Goal: Information Seeking & Learning: Learn about a topic

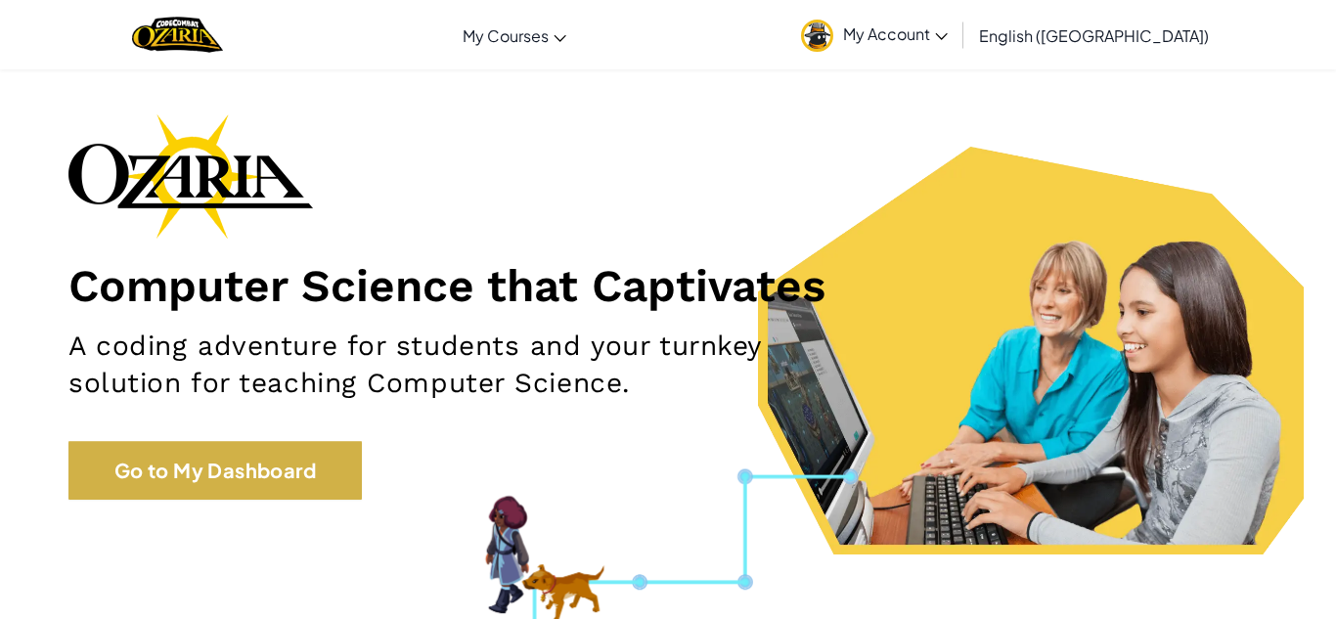
scroll to position [59, 0]
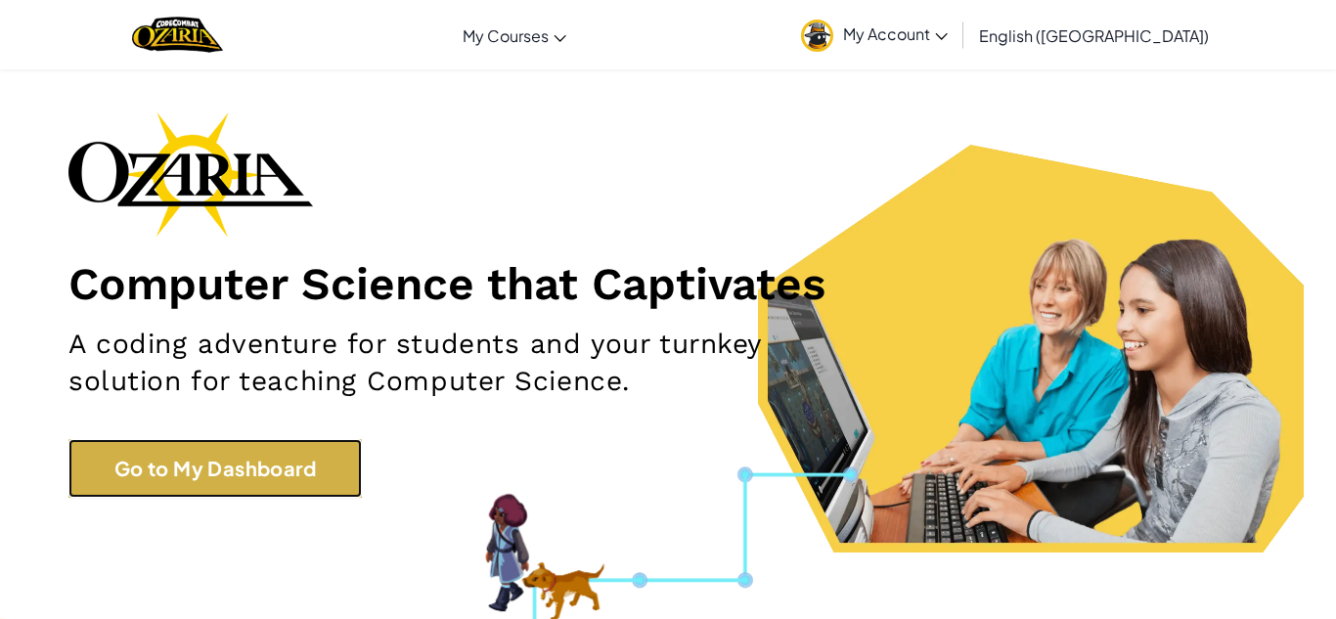
click at [197, 443] on link "Go to My Dashboard" at bounding box center [214, 468] width 293 height 59
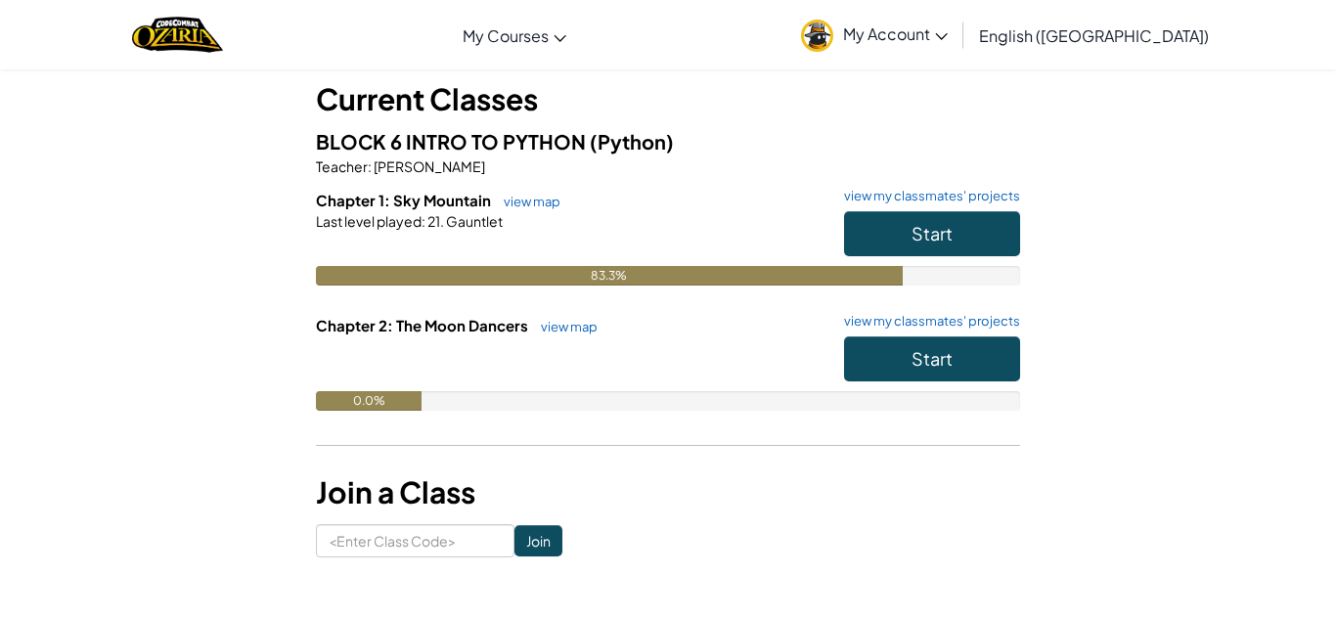
scroll to position [115, 0]
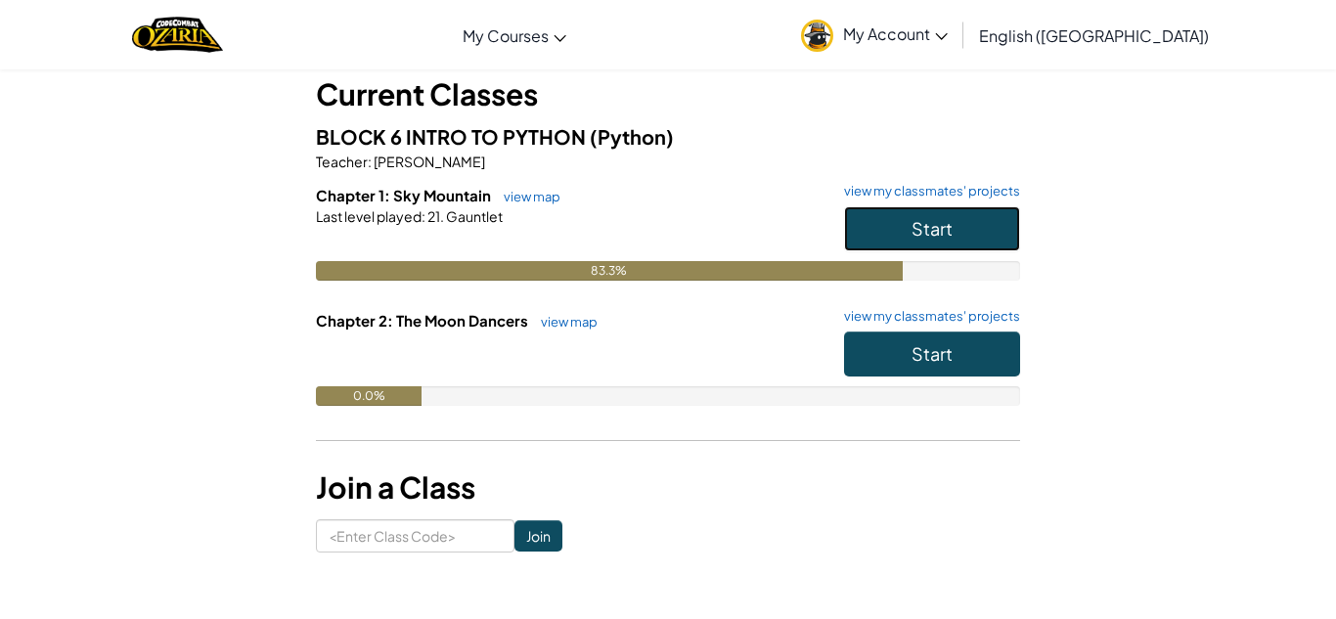
click at [994, 215] on button "Start" at bounding box center [932, 228] width 176 height 45
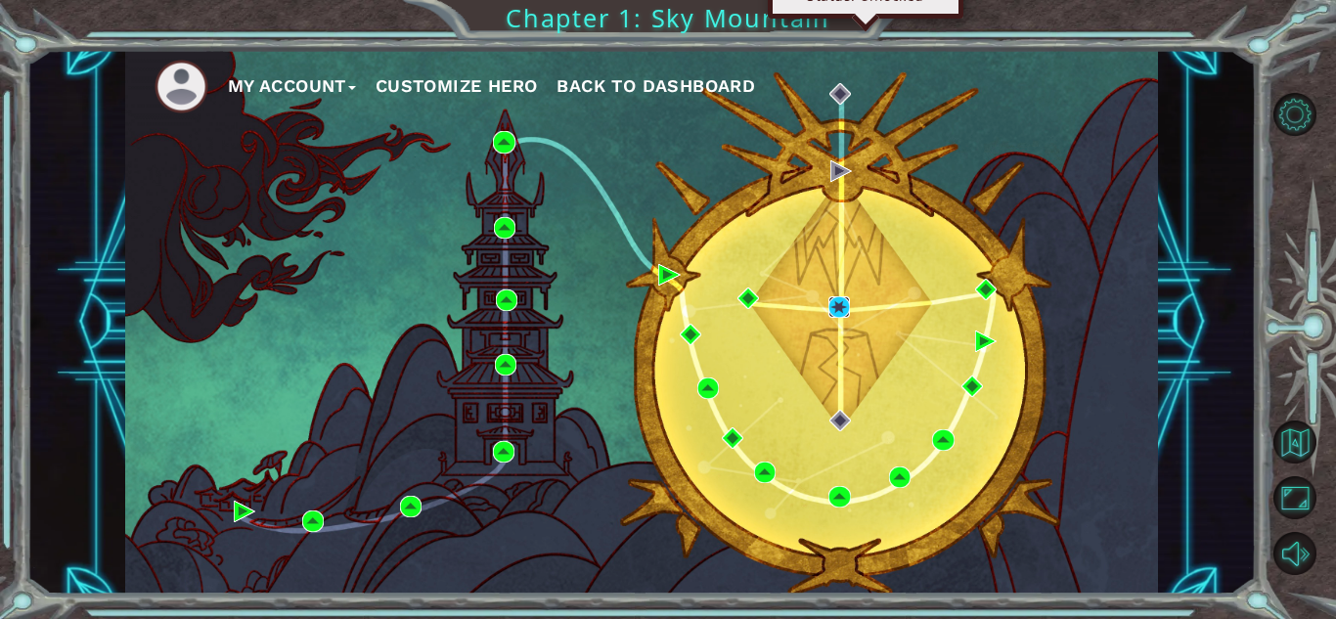
click at [843, 300] on img at bounding box center [839, 307] width 22 height 22
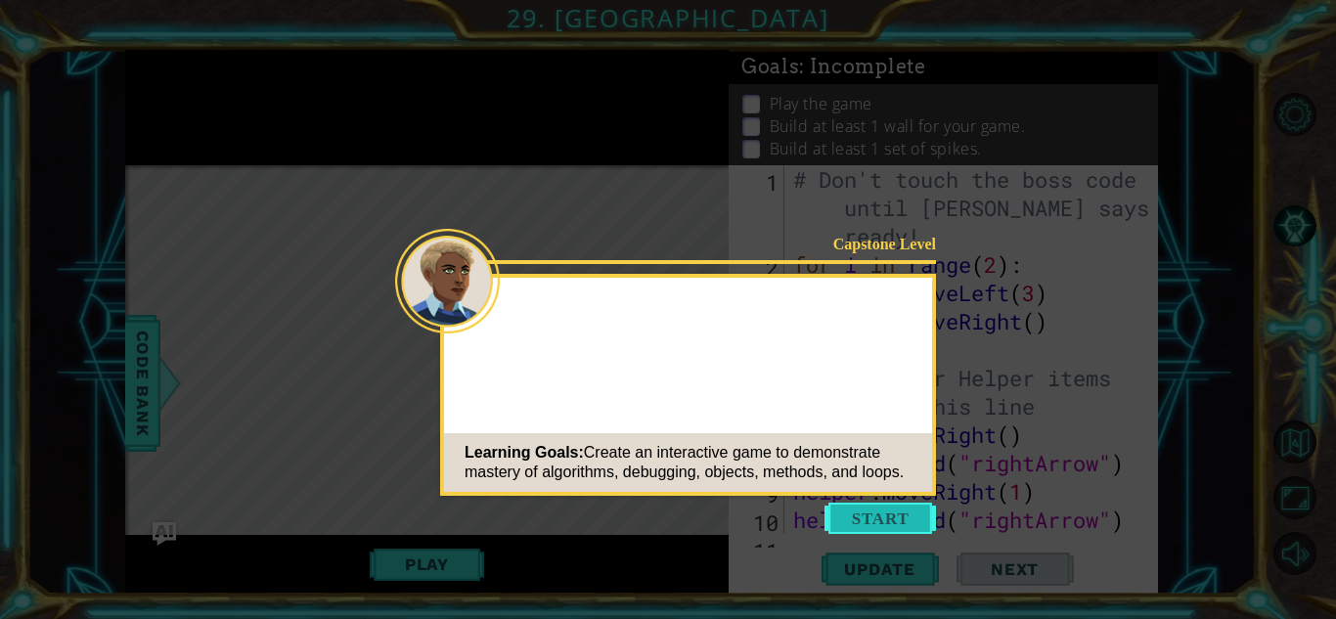
click at [899, 506] on button "Start" at bounding box center [879, 518] width 111 height 31
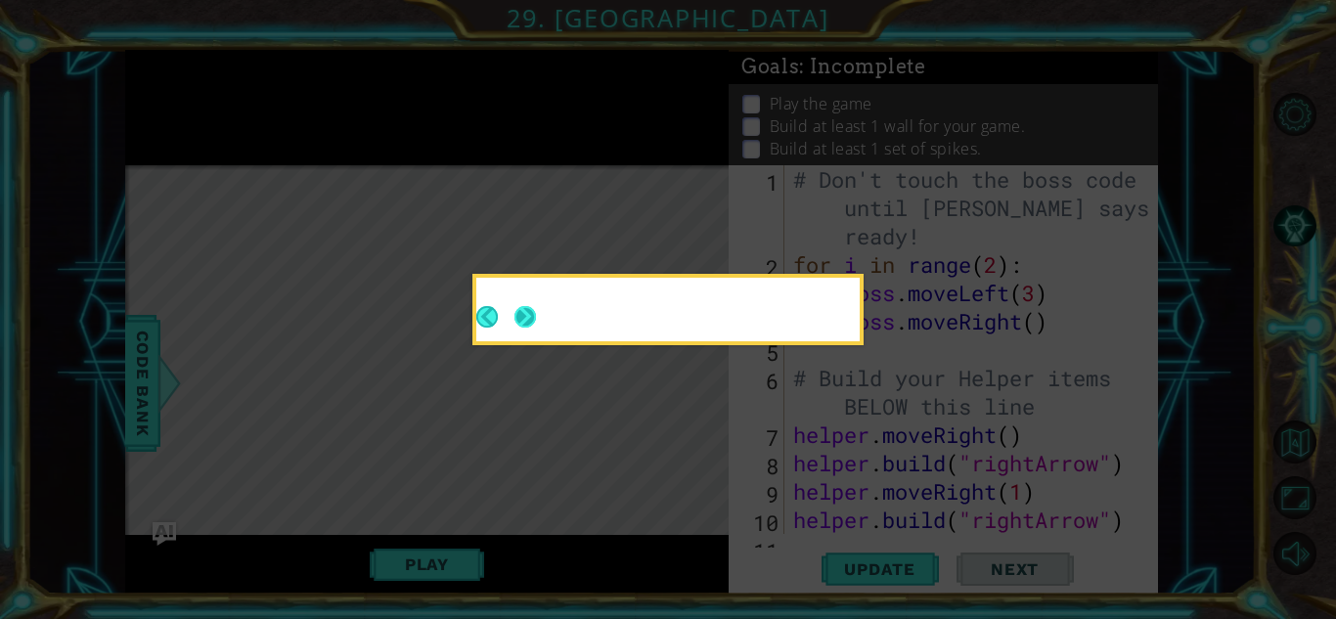
click at [522, 314] on button "Next" at bounding box center [525, 317] width 22 height 22
click at [522, 314] on icon at bounding box center [668, 309] width 1336 height 619
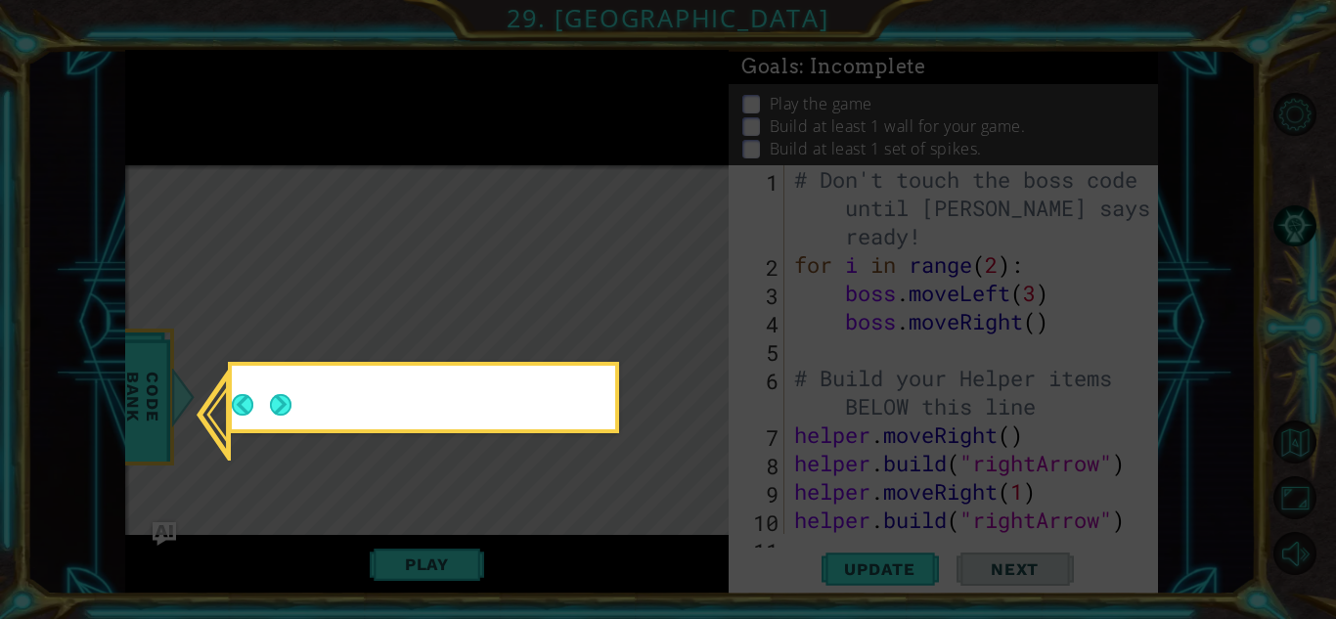
click at [522, 314] on icon at bounding box center [668, 309] width 1336 height 619
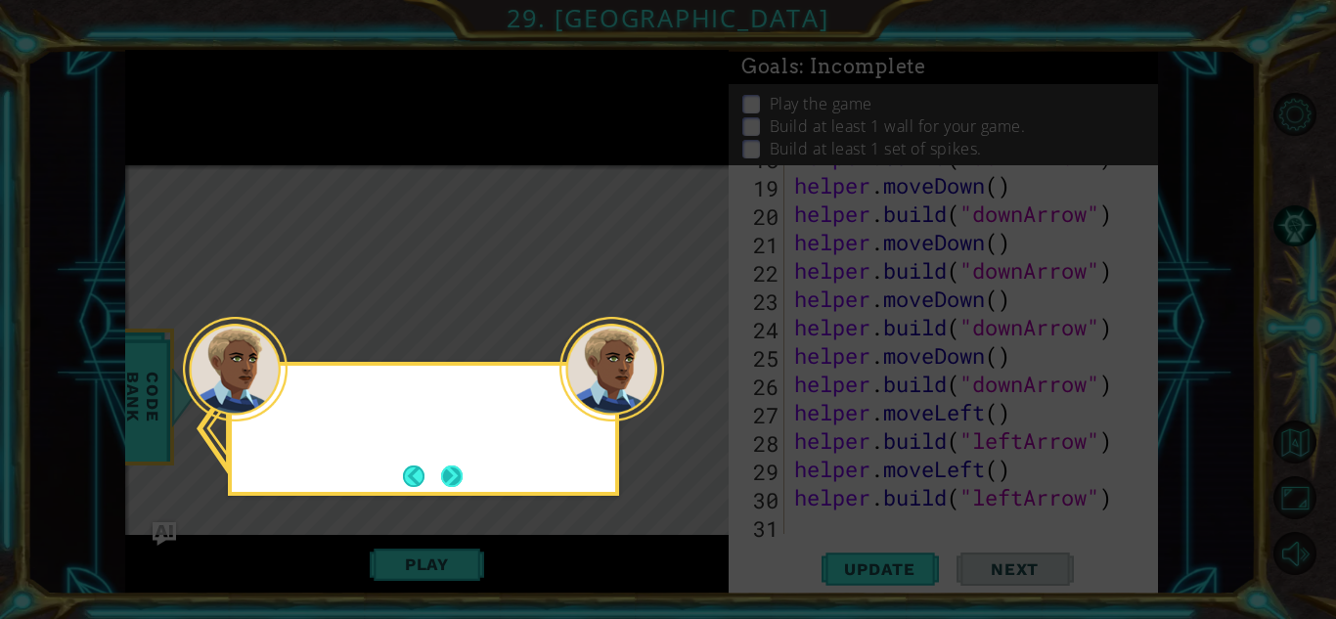
scroll to position [624, 0]
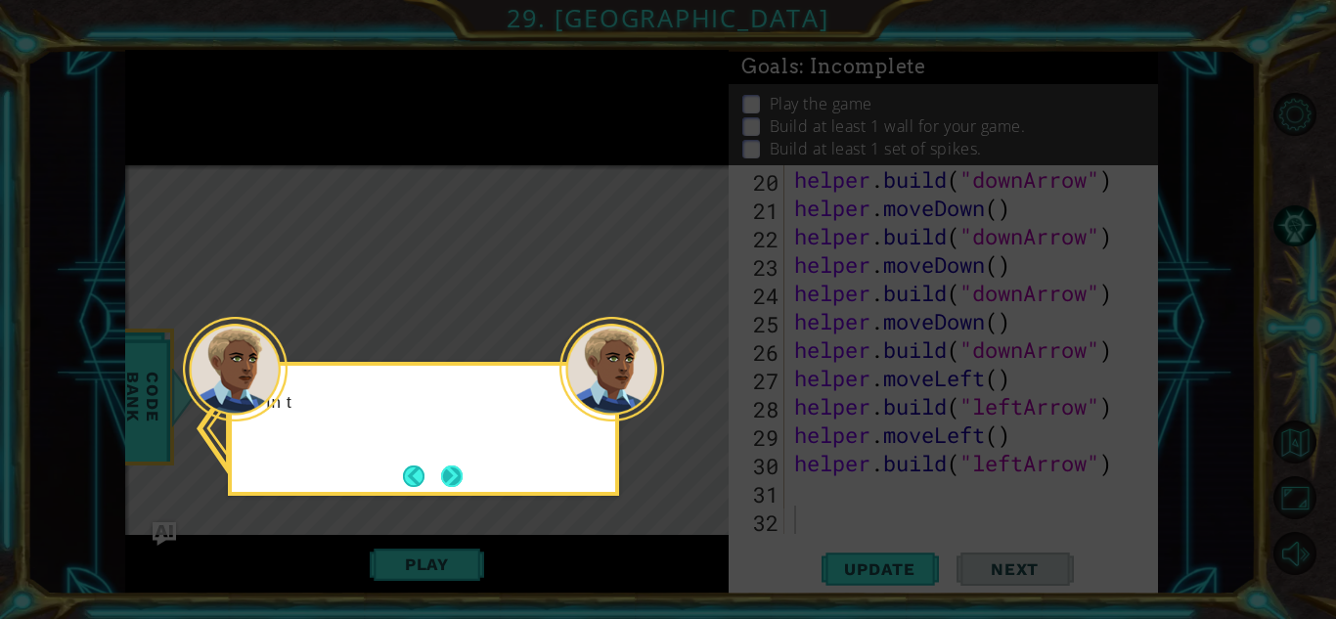
click at [451, 477] on button "Next" at bounding box center [452, 476] width 22 height 22
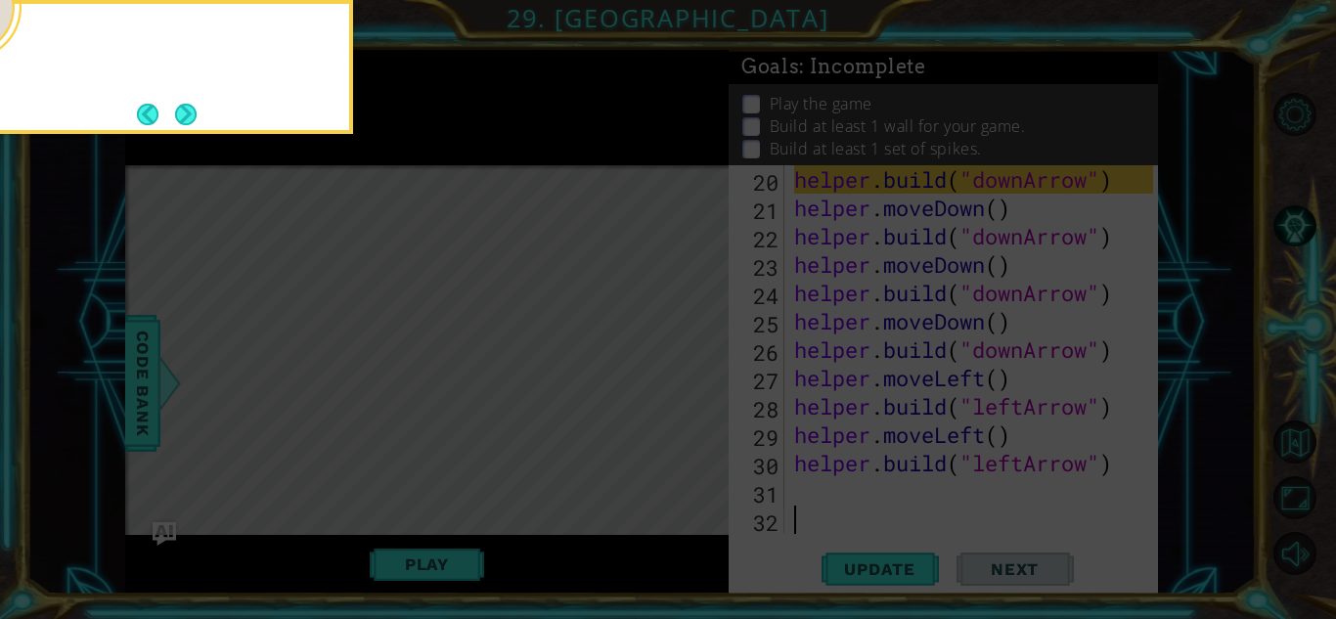
click at [451, 477] on icon at bounding box center [668, 309] width 1336 height 619
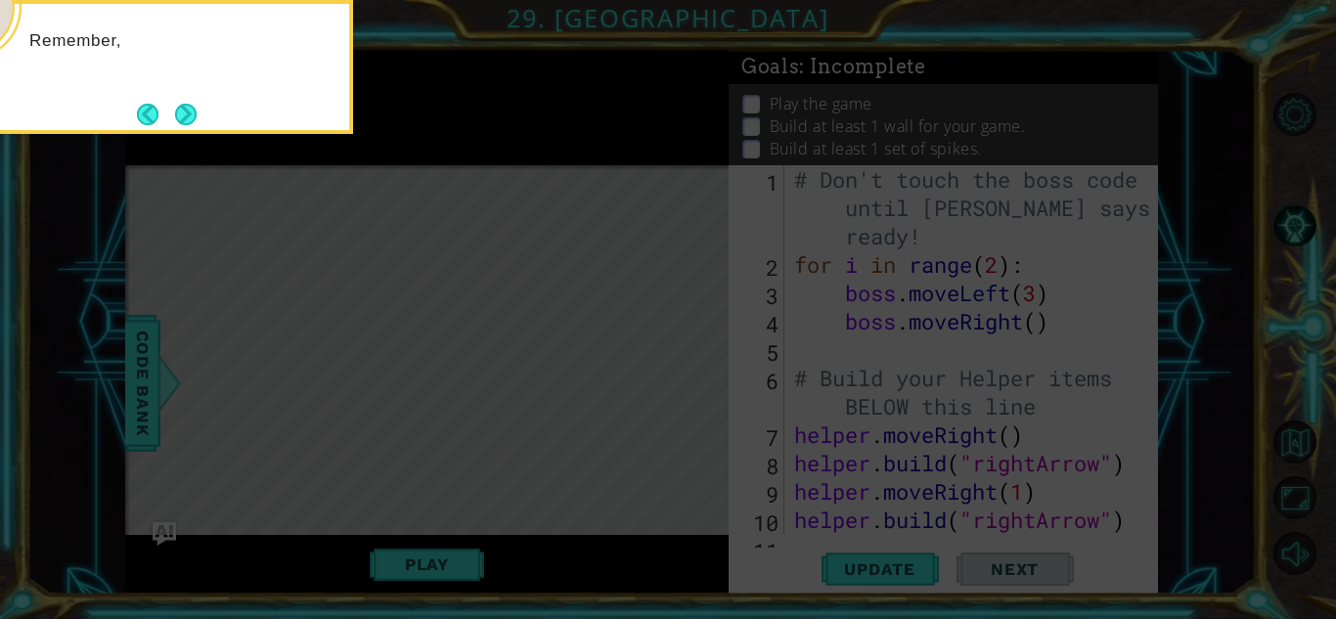
scroll to position [0, 0]
click at [451, 477] on icon at bounding box center [668, 309] width 1336 height 619
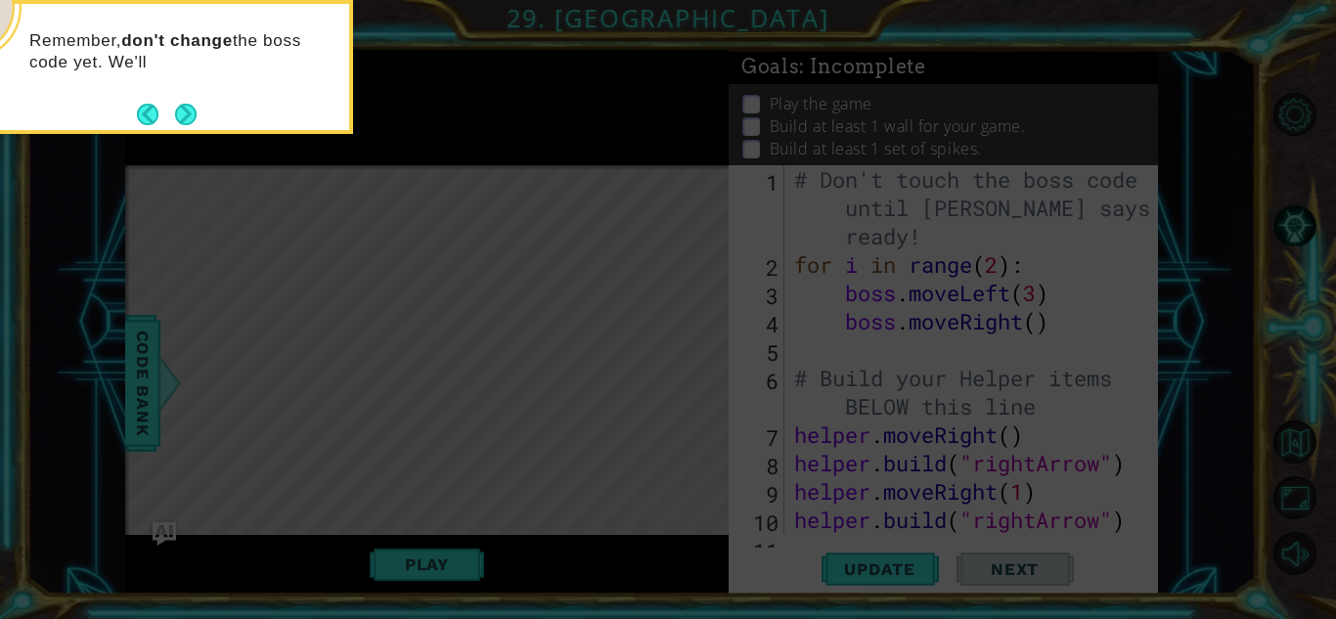
click at [451, 477] on icon at bounding box center [668, 309] width 1336 height 619
click at [192, 105] on button "Next" at bounding box center [186, 115] width 22 height 22
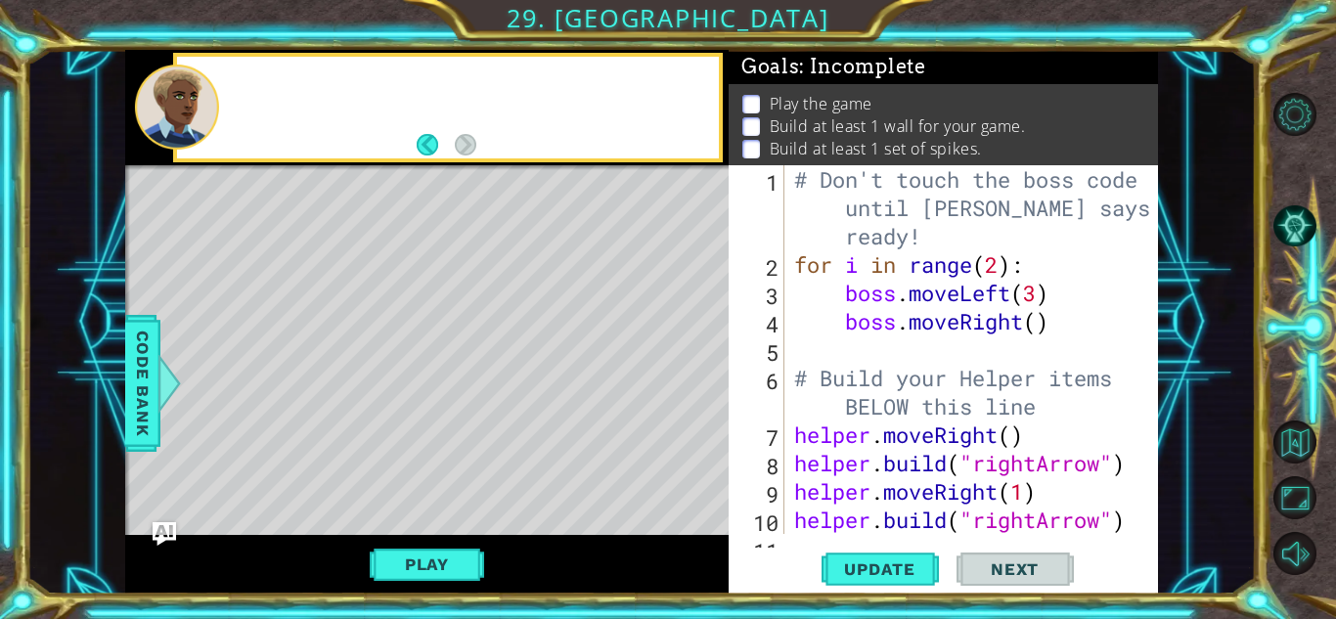
click at [192, 105] on div at bounding box center [177, 107] width 84 height 85
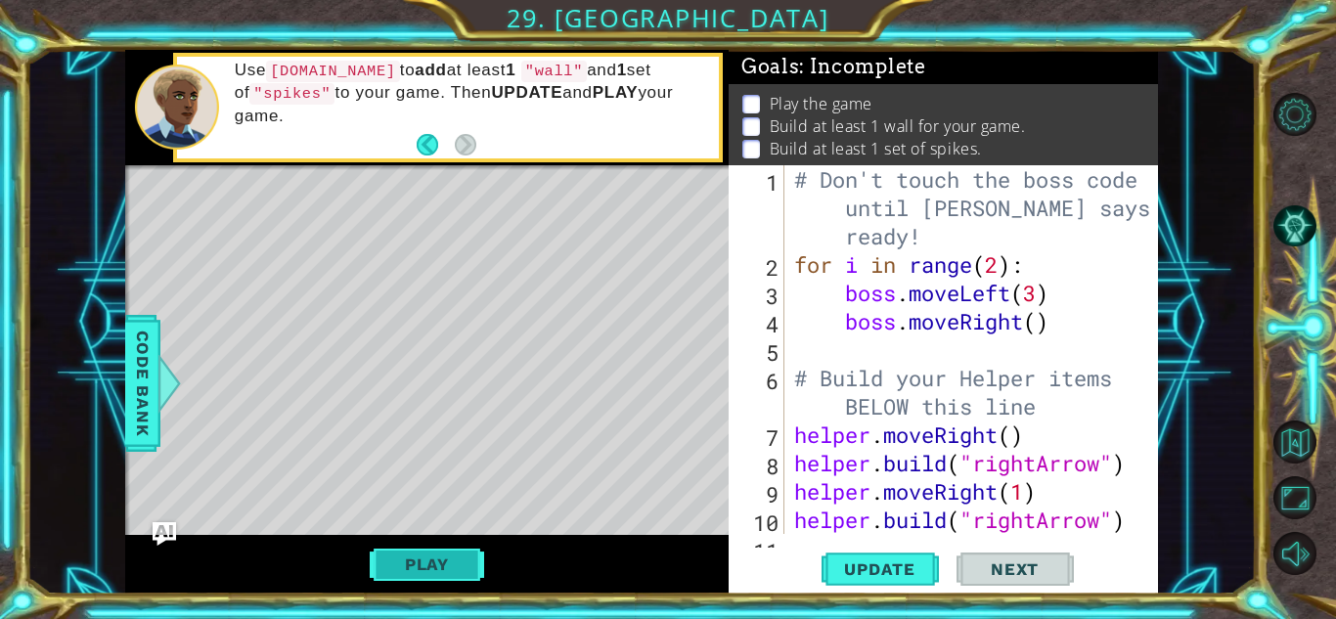
click at [391, 553] on button "Play" at bounding box center [427, 564] width 114 height 37
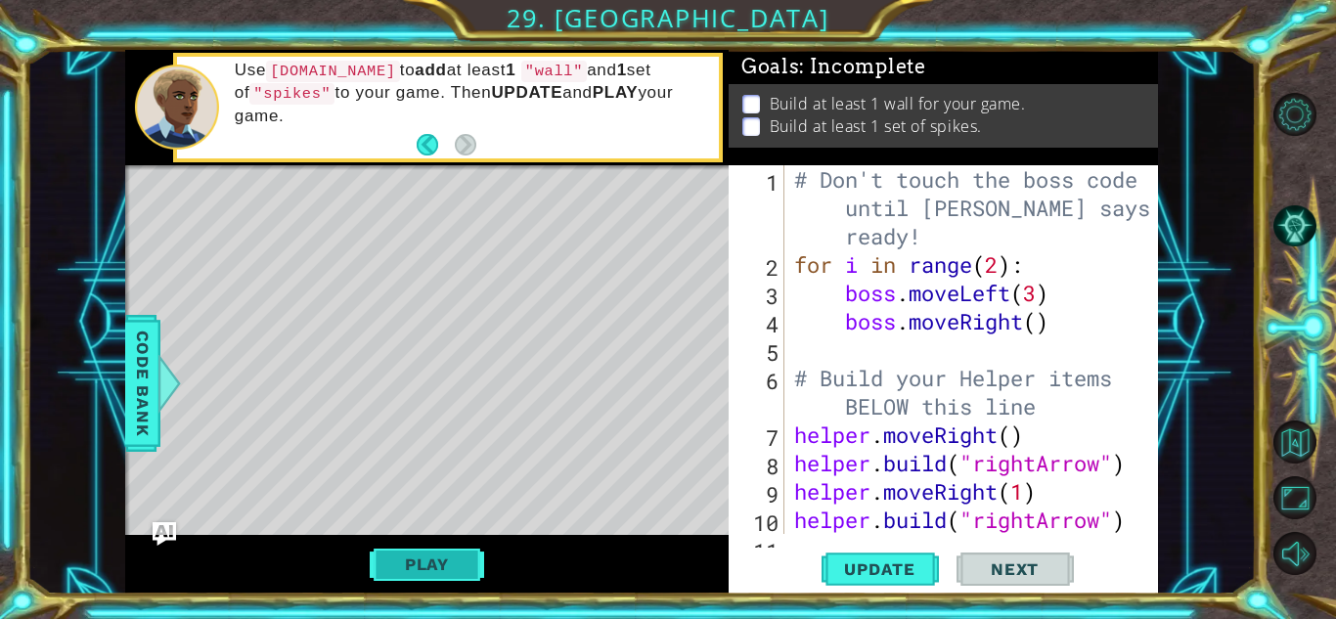
click at [445, 574] on button "Play" at bounding box center [427, 564] width 114 height 37
click at [1311, 432] on button "Back to Map" at bounding box center [1294, 441] width 43 height 43
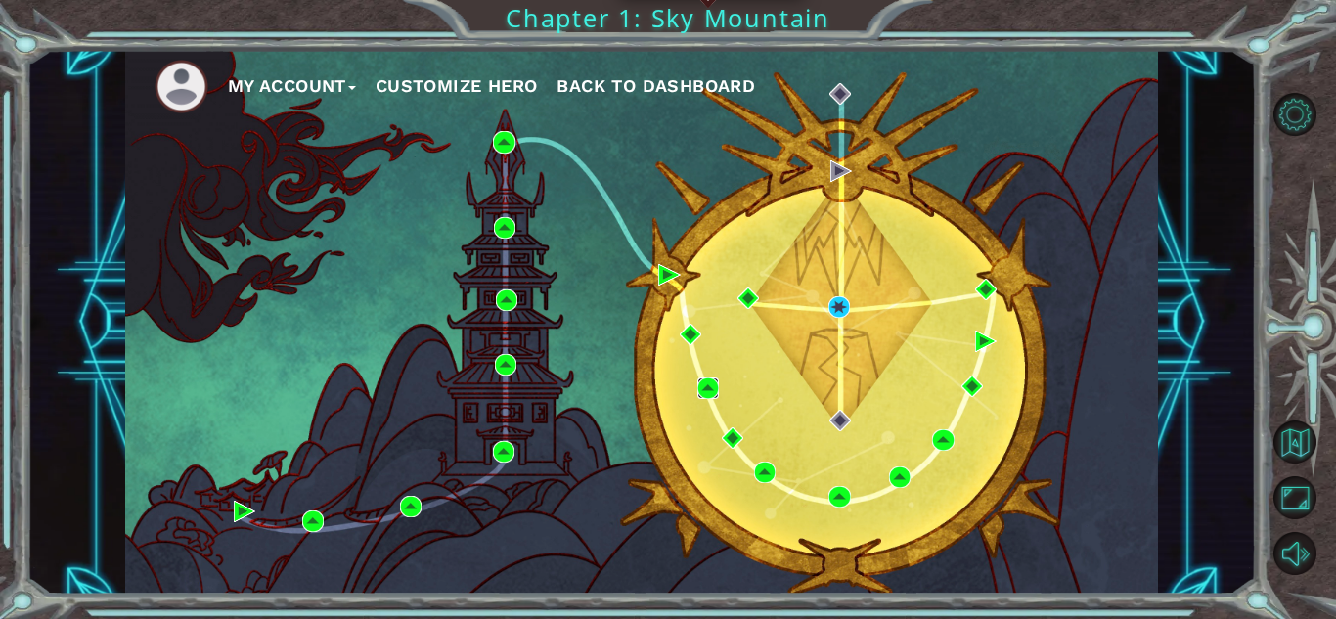
click at [707, 389] on img at bounding box center [708, 388] width 22 height 22
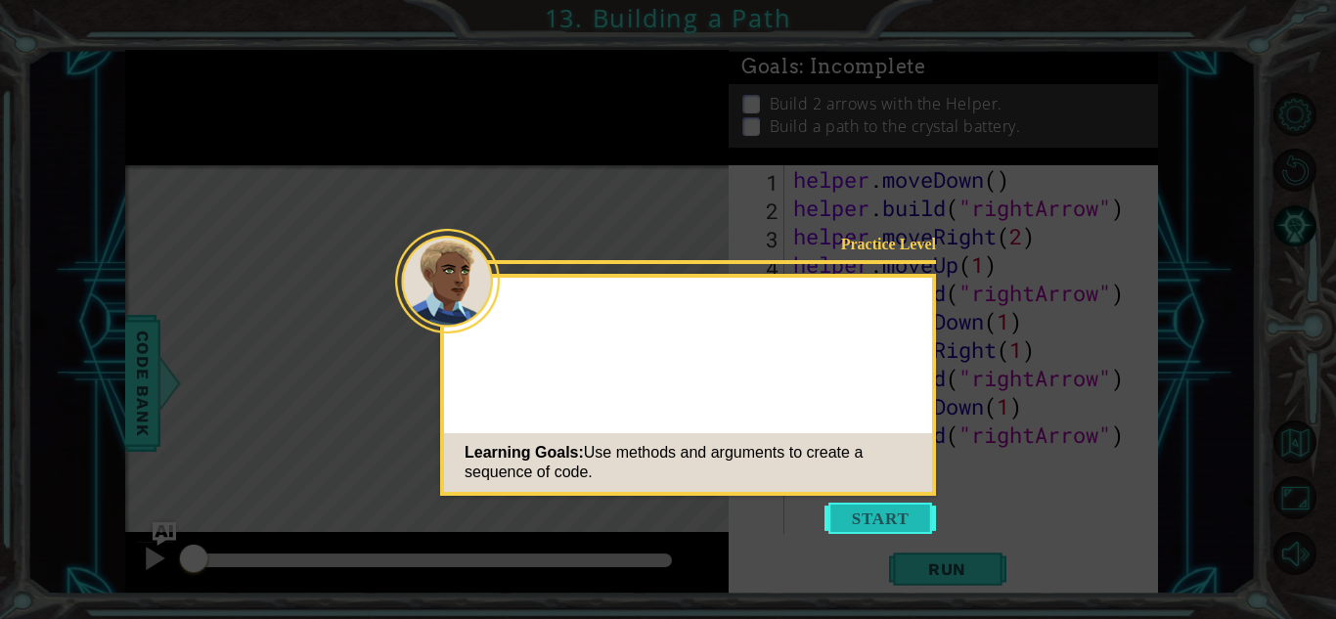
click at [899, 522] on button "Start" at bounding box center [879, 518] width 111 height 31
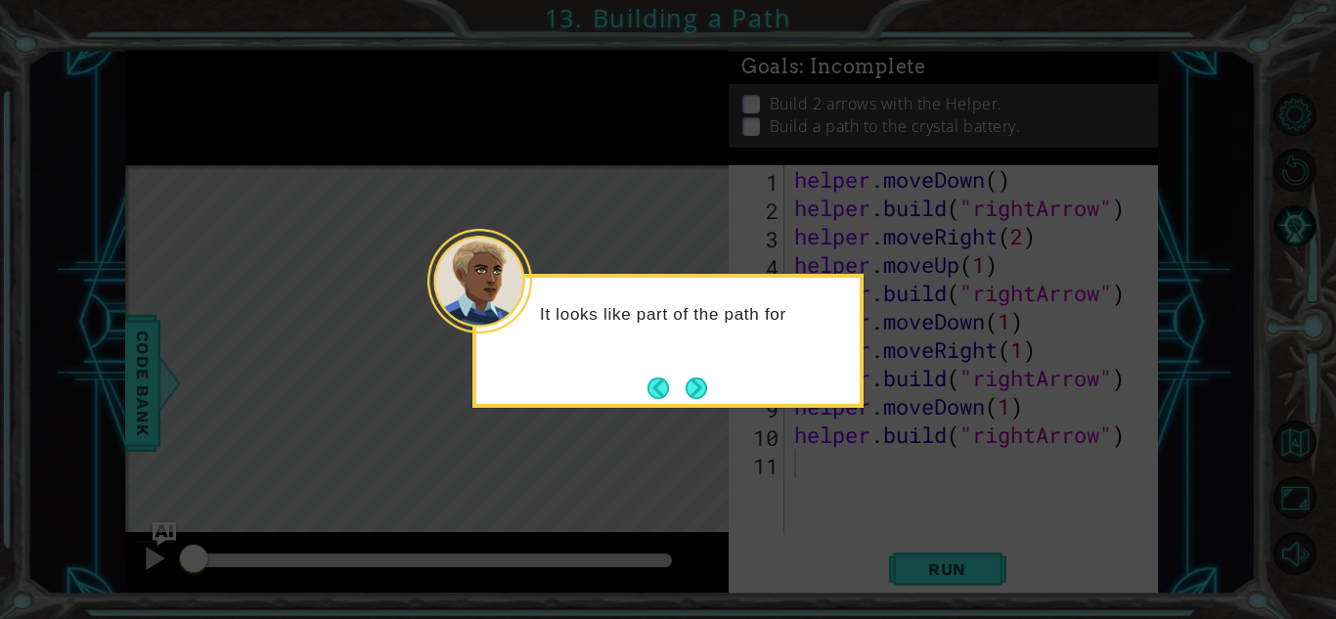
click at [700, 407] on div "It looks like part of the path for" at bounding box center [667, 341] width 391 height 134
click at [691, 395] on button "Next" at bounding box center [697, 388] width 22 height 22
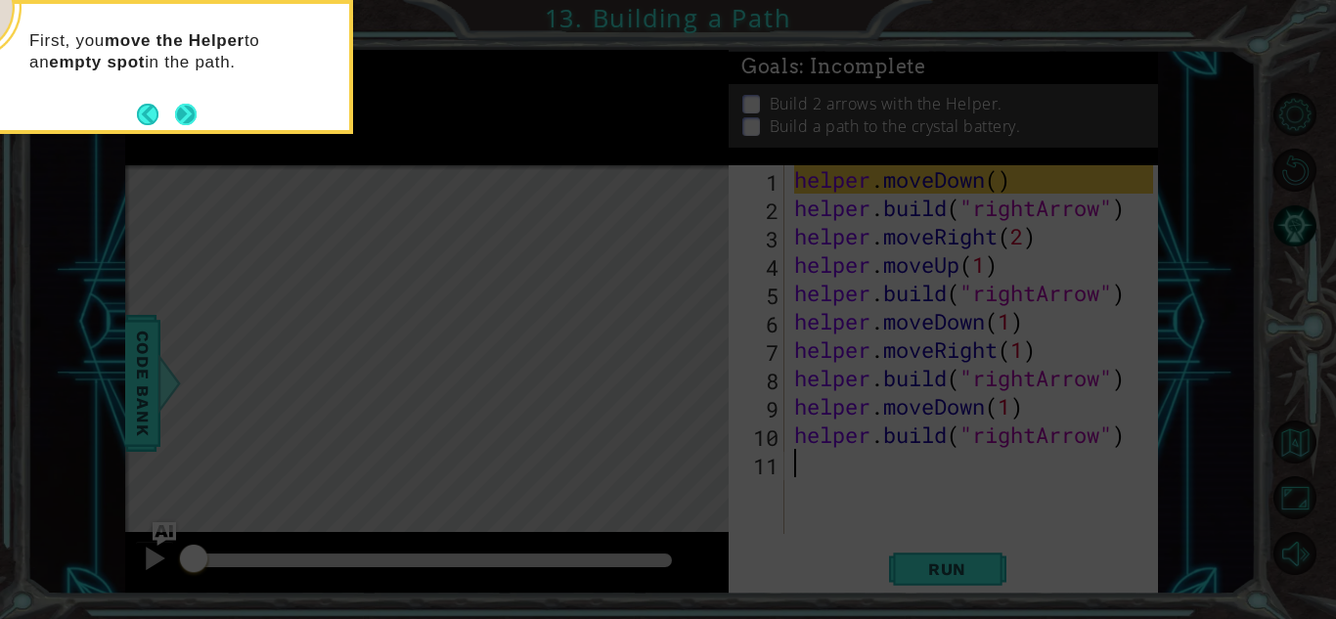
click at [190, 126] on footer at bounding box center [167, 114] width 60 height 29
click at [197, 112] on button "Next" at bounding box center [186, 115] width 22 height 22
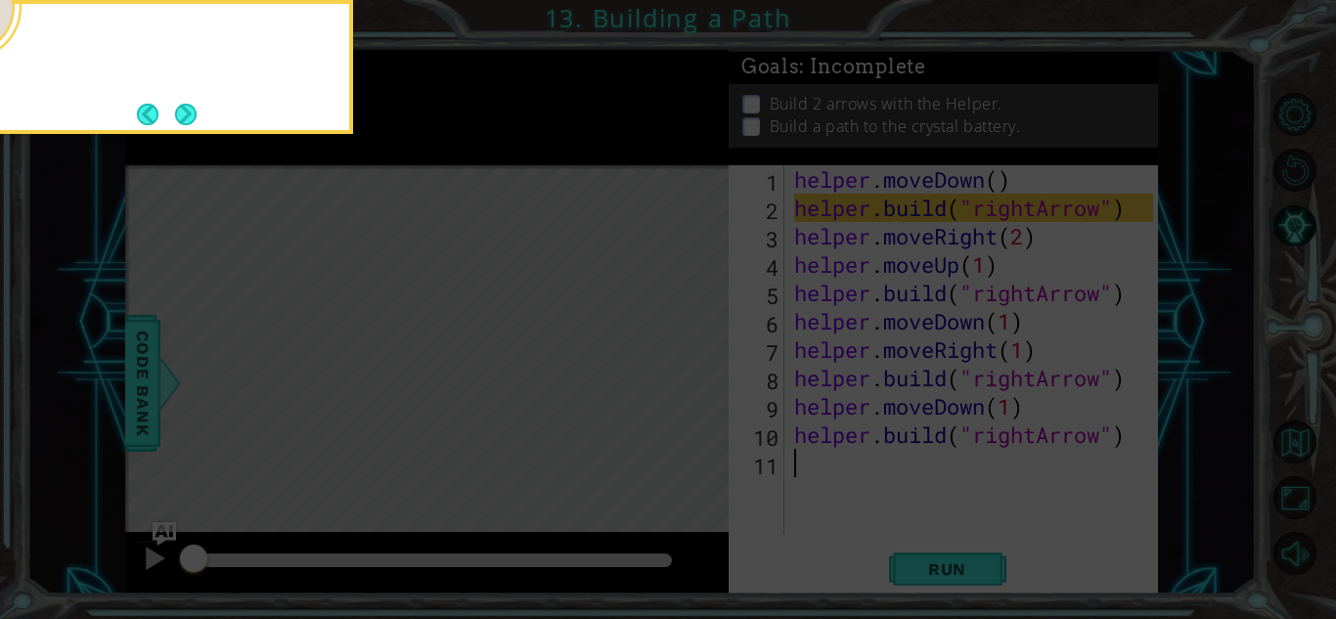
click at [197, 112] on button "Next" at bounding box center [186, 115] width 22 height 22
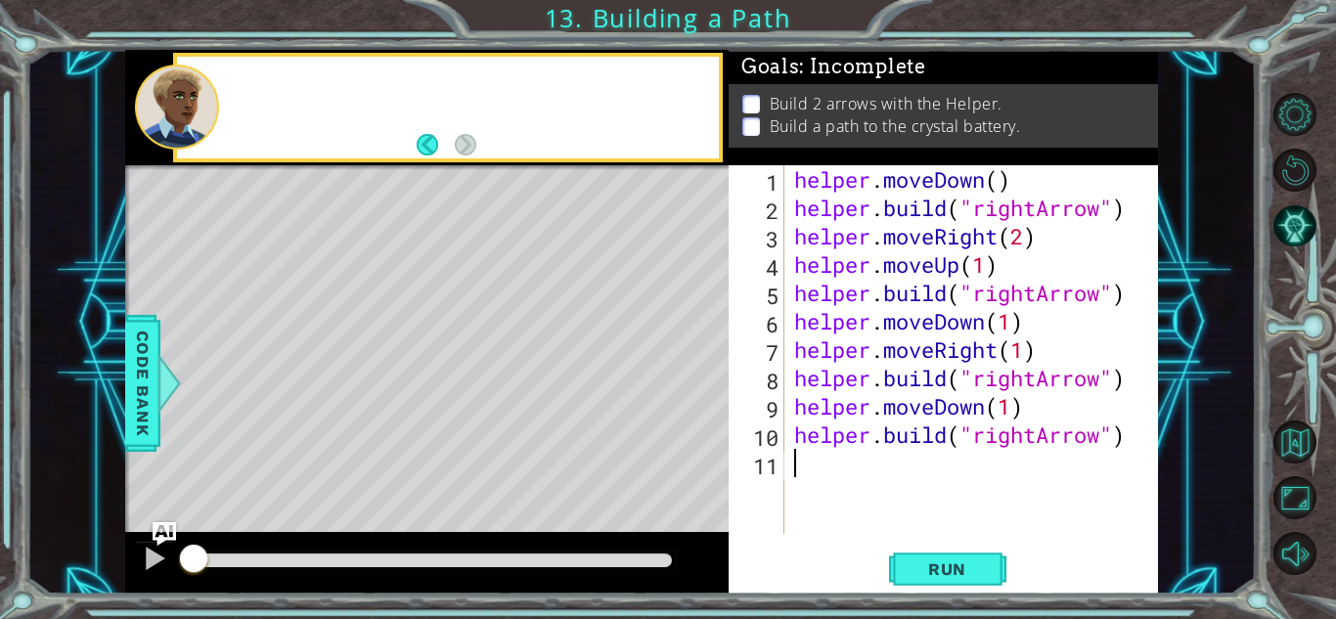
click at [197, 112] on div at bounding box center [177, 107] width 84 height 85
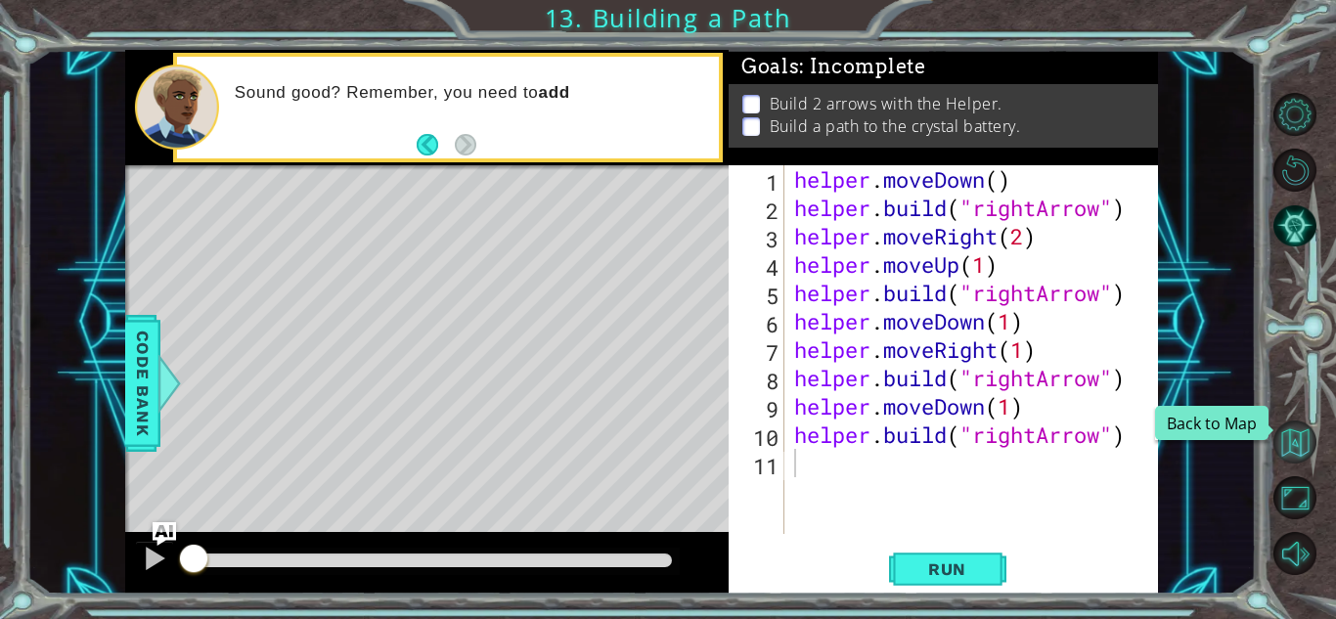
click at [1297, 458] on button "Back to Map" at bounding box center [1294, 441] width 43 height 43
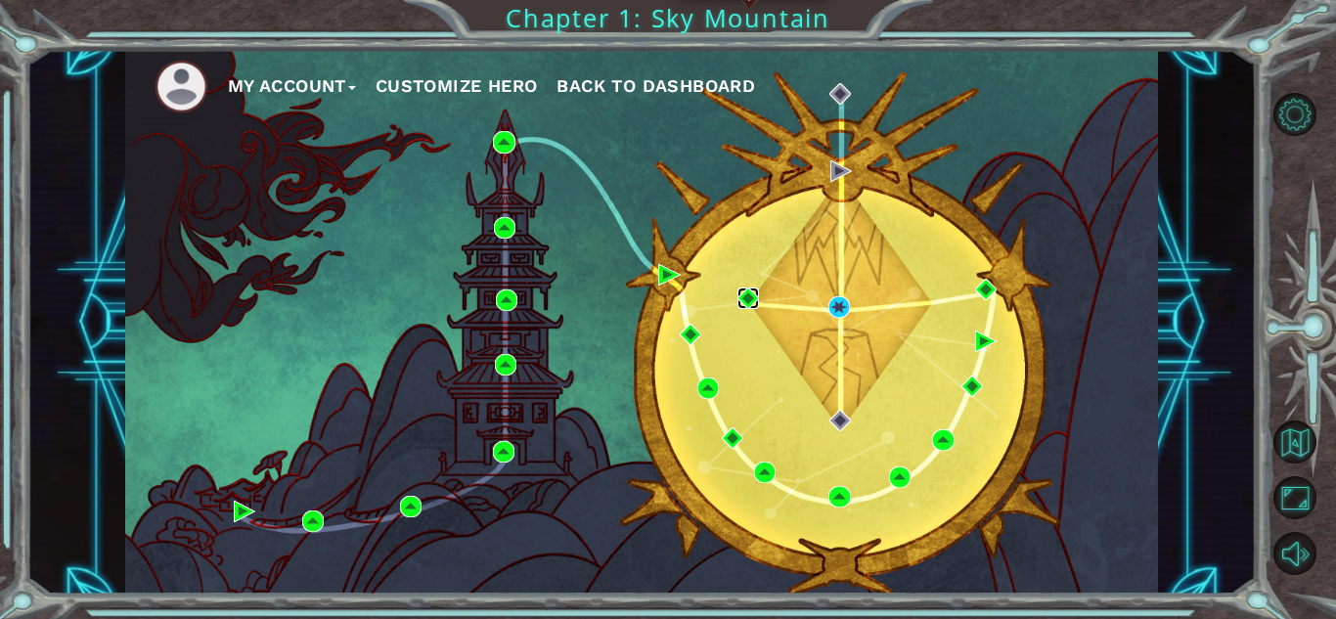
click at [742, 294] on img at bounding box center [748, 299] width 22 height 22
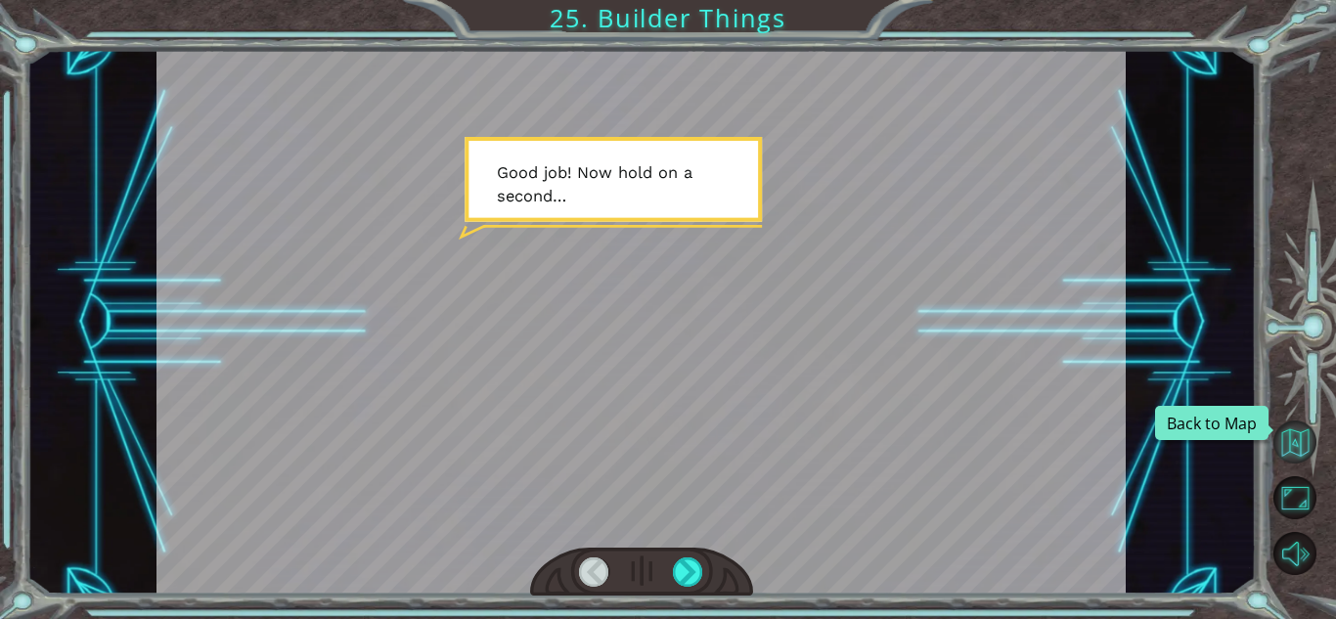
click at [1295, 448] on button "Back to Map" at bounding box center [1294, 441] width 43 height 43
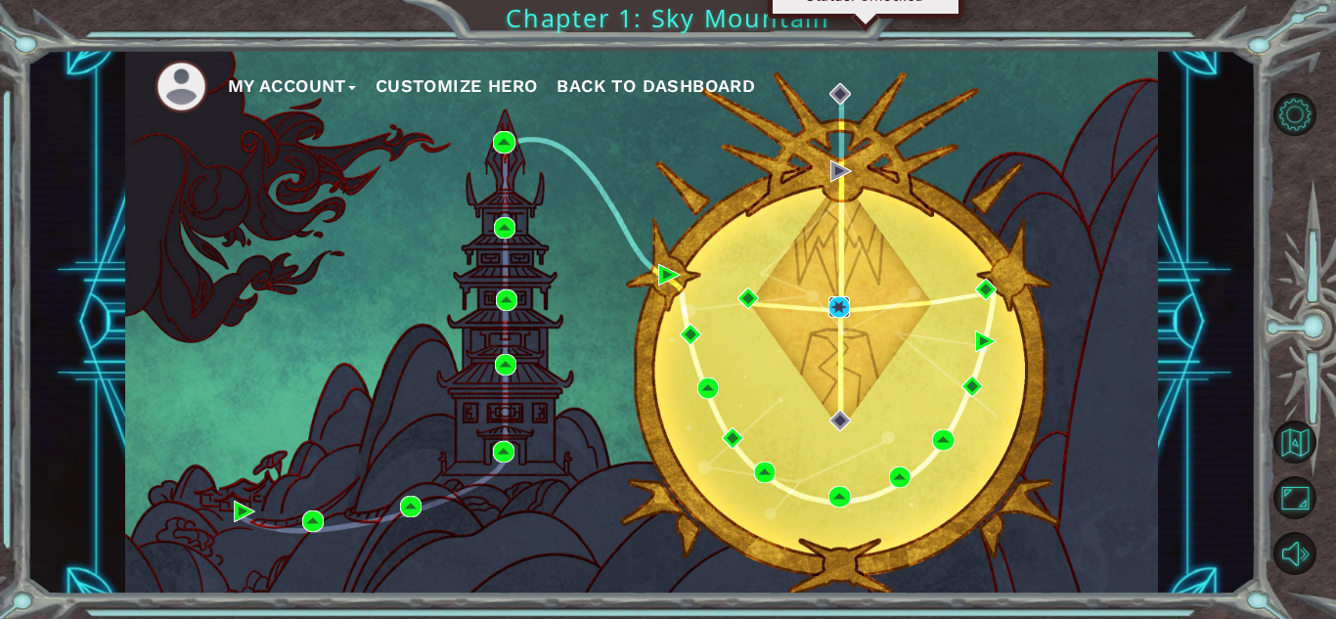
click at [831, 308] on img at bounding box center [839, 307] width 22 height 22
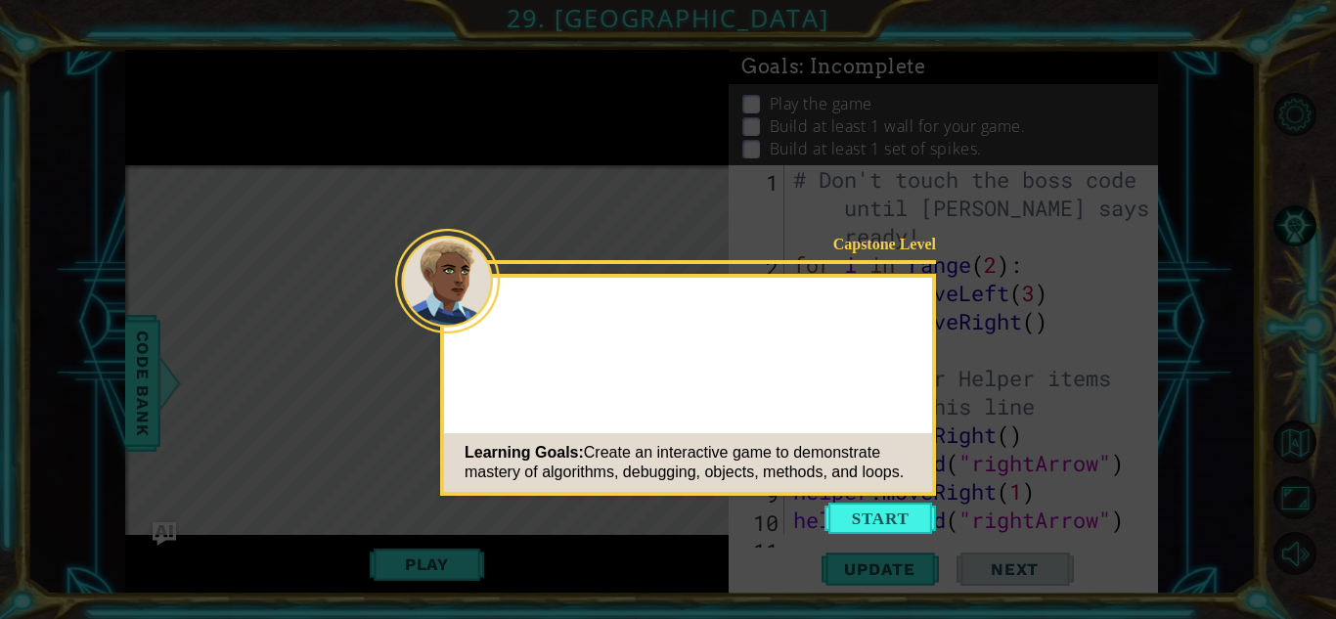
click at [885, 501] on icon at bounding box center [668, 309] width 1336 height 619
click at [884, 509] on button "Start" at bounding box center [879, 518] width 111 height 31
click at [875, 530] on icon at bounding box center [668, 309] width 1336 height 619
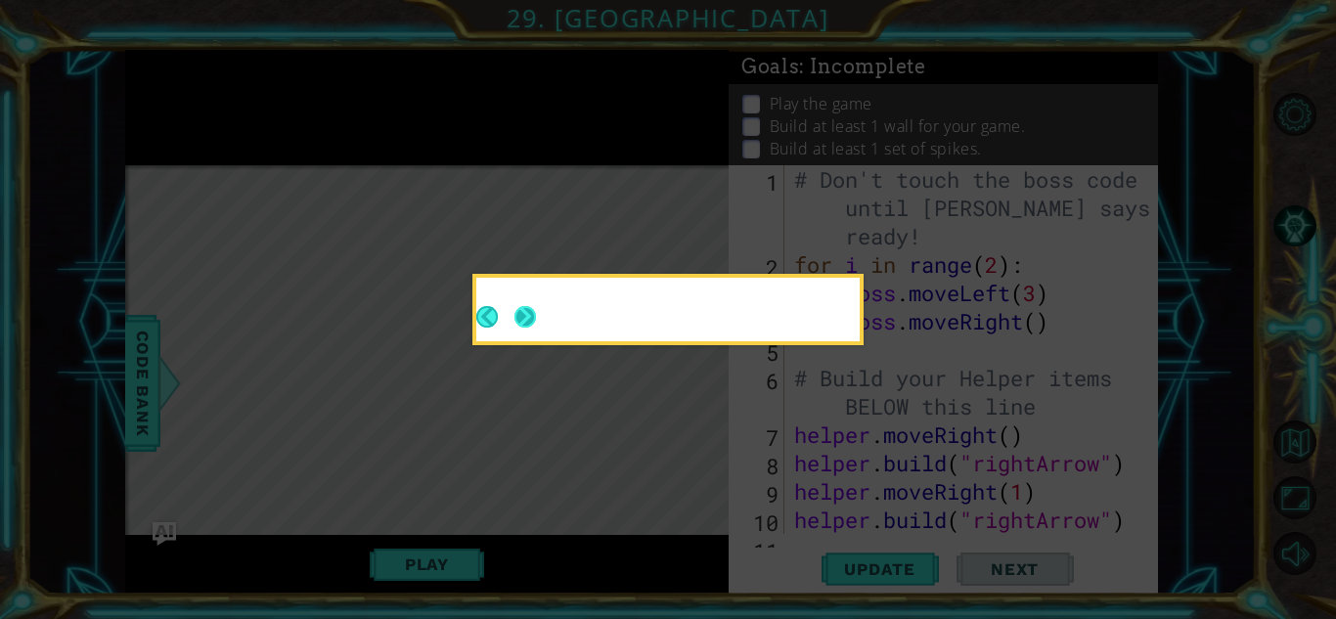
click at [536, 328] on button "Next" at bounding box center [525, 317] width 22 height 22
click at [693, 390] on icon at bounding box center [668, 309] width 1336 height 619
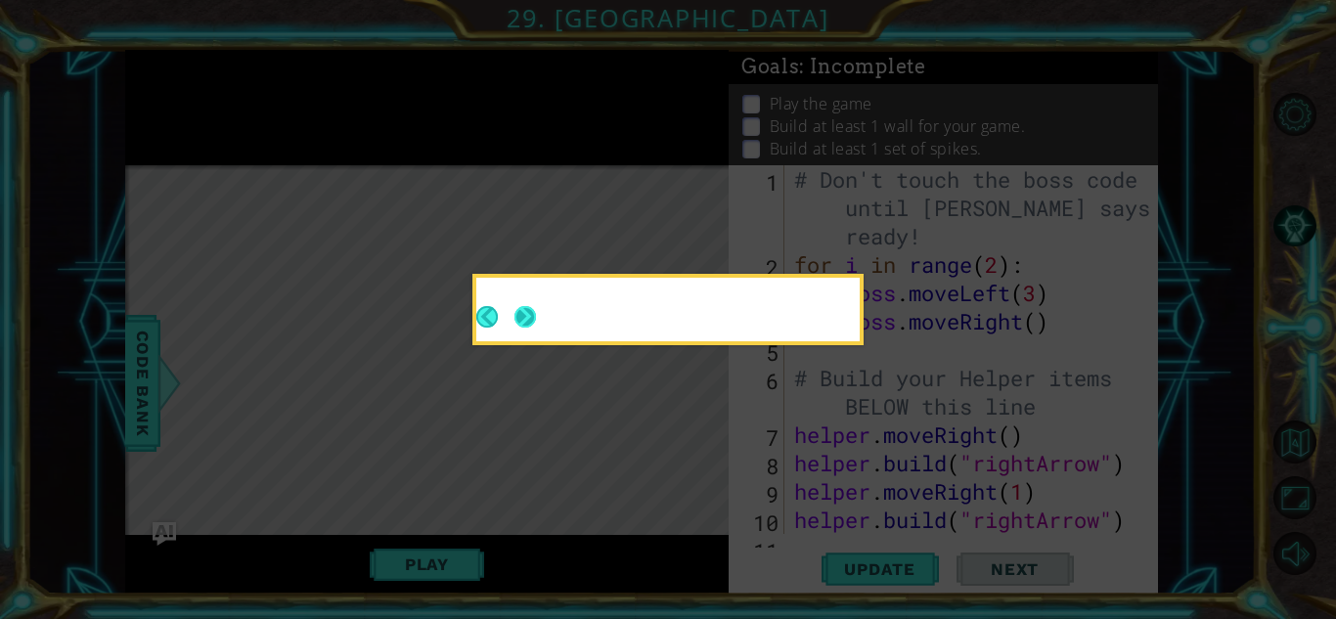
click at [693, 390] on icon at bounding box center [668, 309] width 1336 height 619
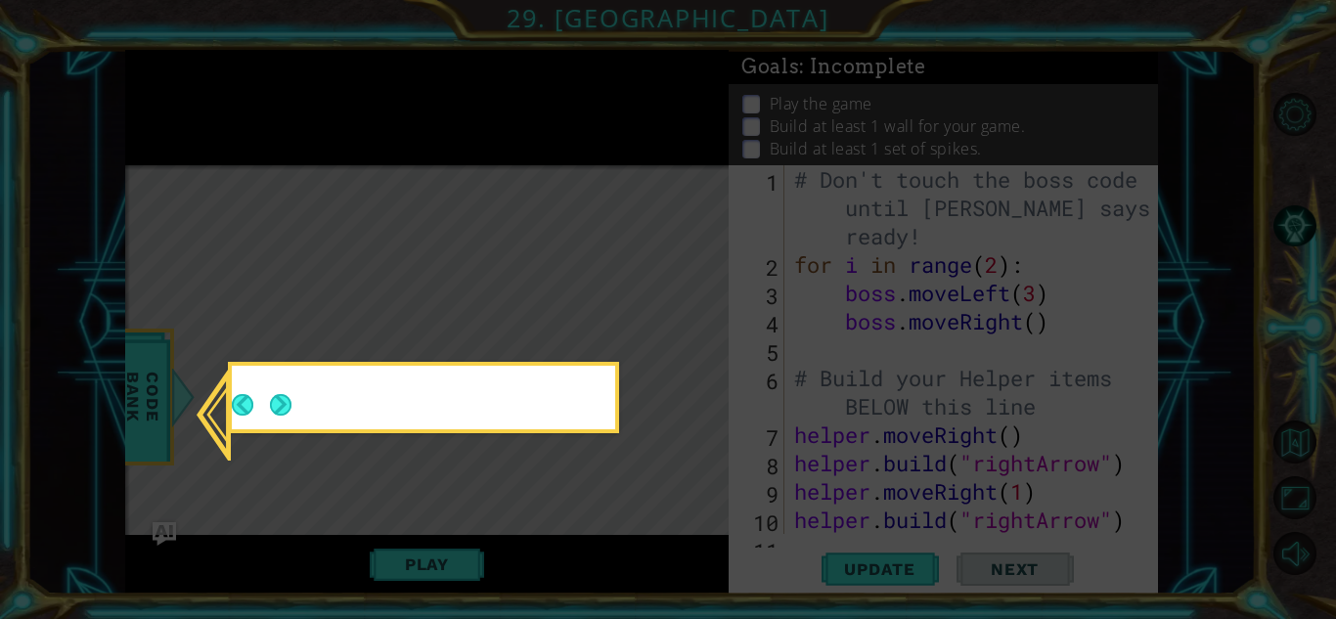
click at [693, 390] on icon at bounding box center [668, 309] width 1336 height 619
click at [276, 398] on button "Next" at bounding box center [281, 405] width 22 height 22
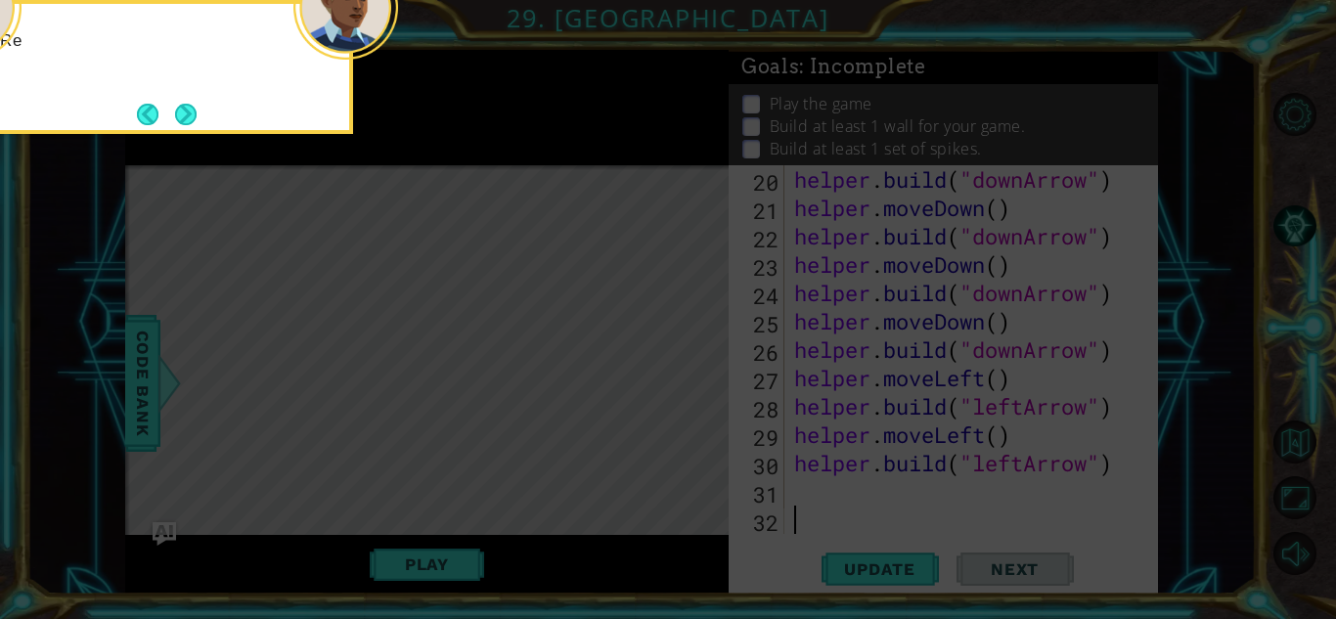
scroll to position [624, 0]
click at [175, 108] on button "Next" at bounding box center [186, 115] width 22 height 22
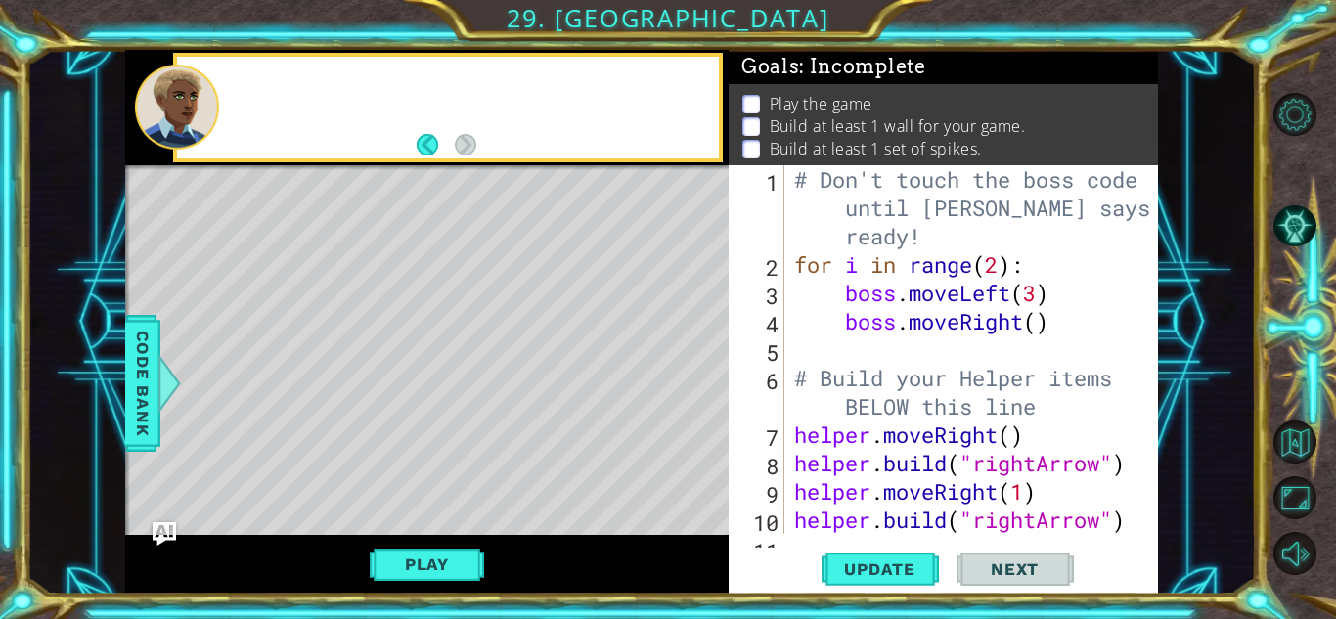
scroll to position [0, 0]
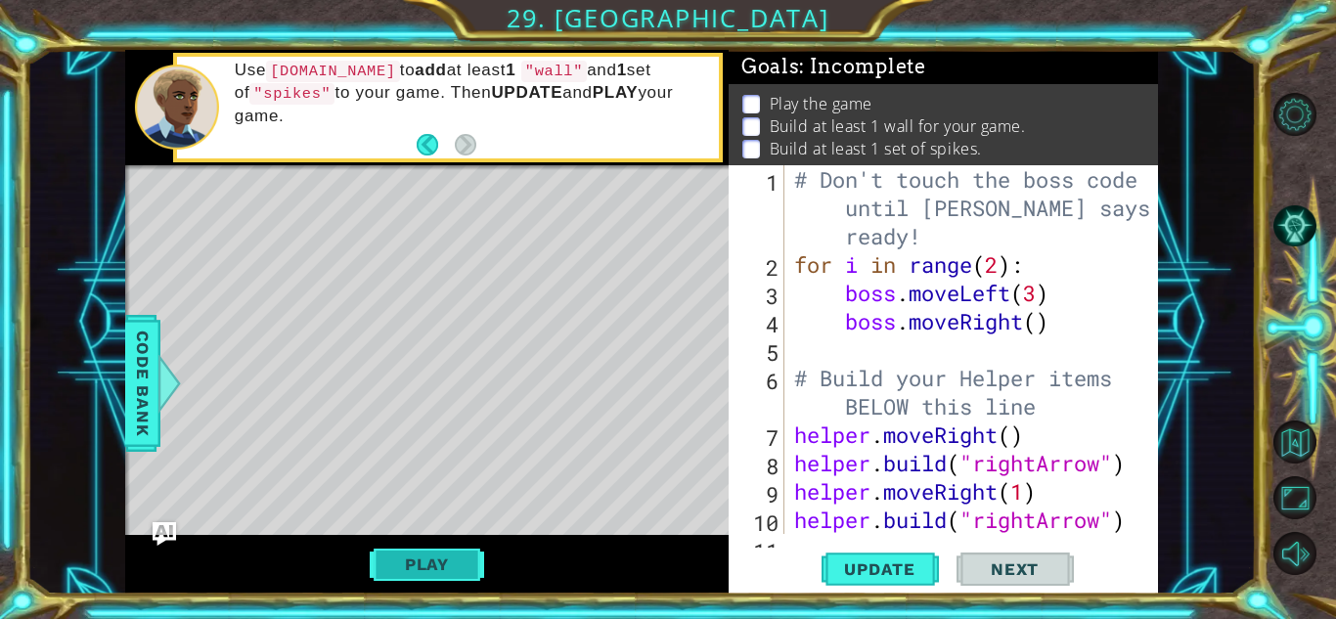
click at [416, 550] on button "Play" at bounding box center [427, 564] width 114 height 37
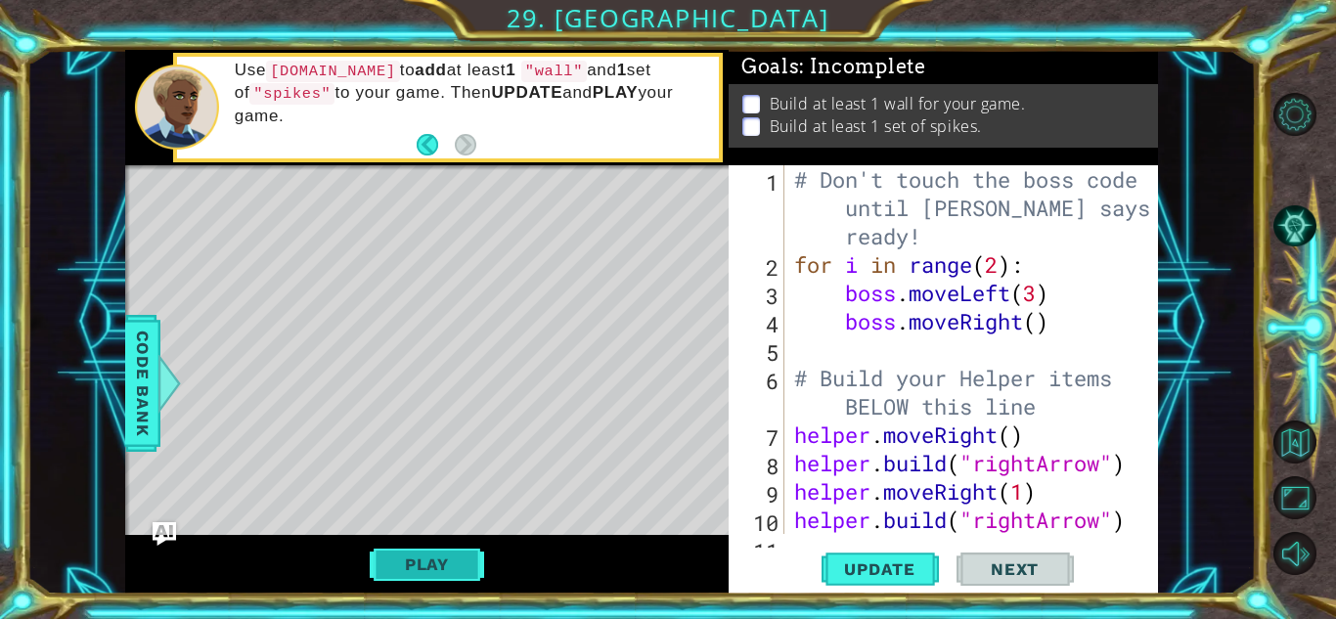
click at [416, 550] on button "Play" at bounding box center [427, 564] width 114 height 37
drag, startPoint x: 237, startPoint y: 63, endPoint x: 288, endPoint y: 105, distance: 66.0
click at [288, 105] on p "Use [DOMAIN_NAME] to add at least 1 "wall" and 1 set of "spikes" to your game. …" at bounding box center [470, 93] width 470 height 66
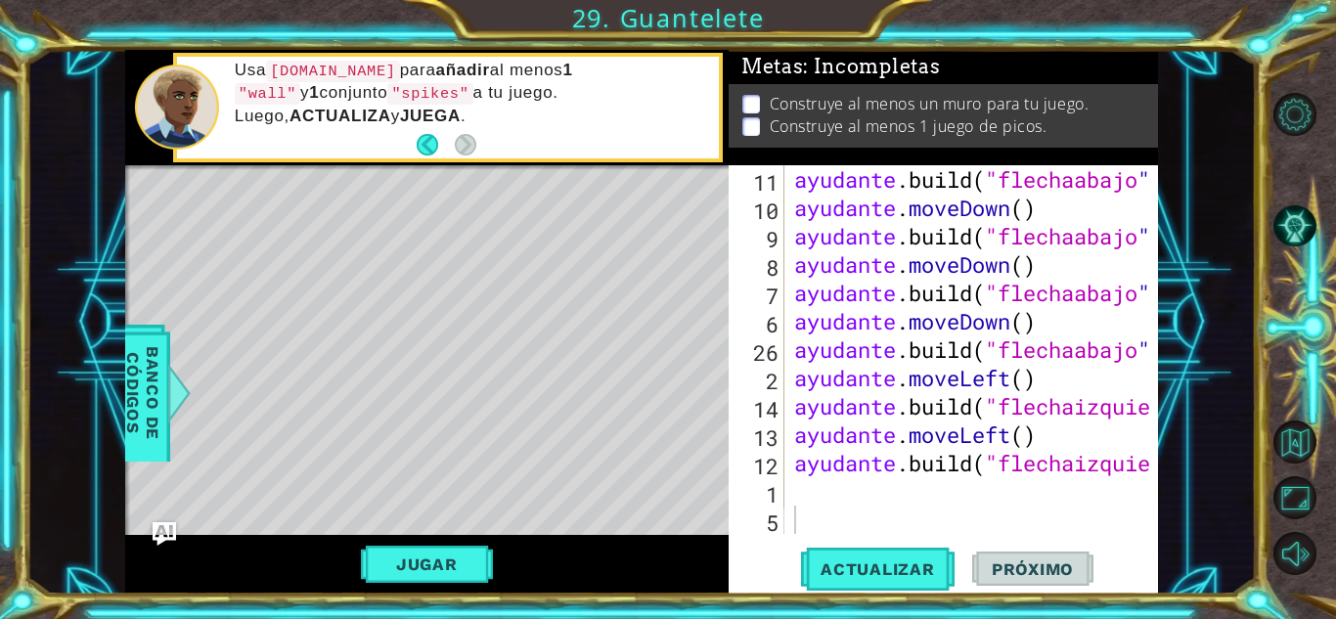
scroll to position [624, 0]
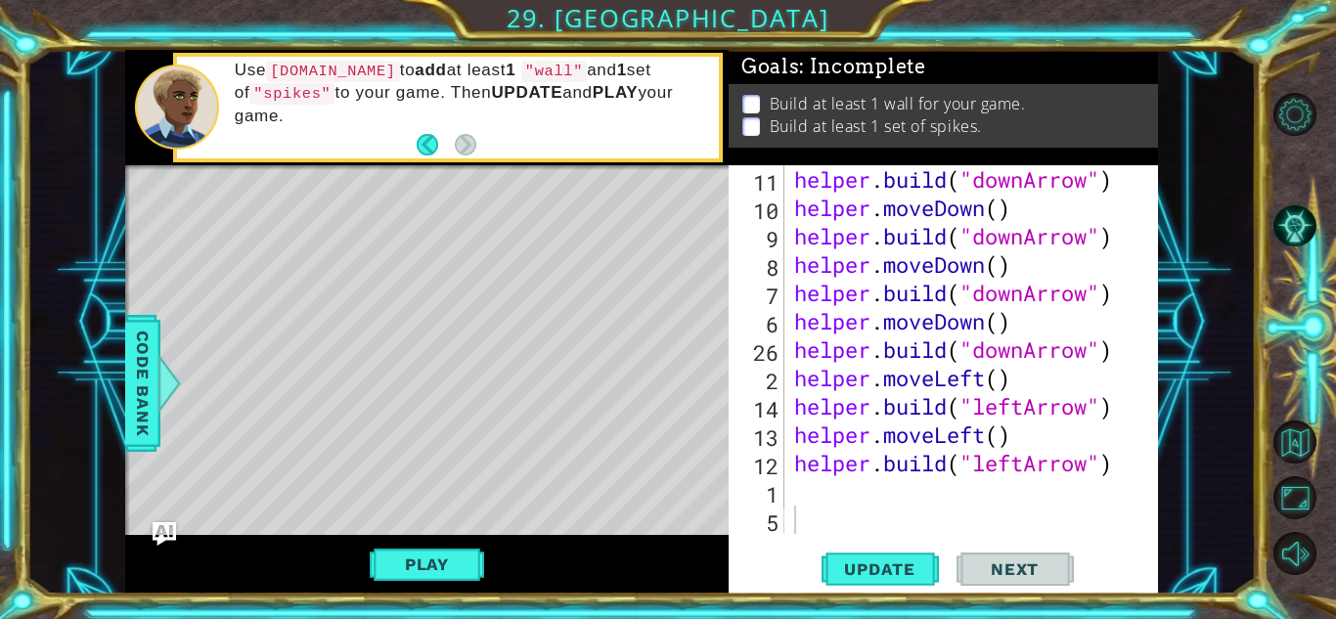
click at [809, 487] on div "helper . build ( "downArrow" ) helper . moveDown ( ) helper . build ( "downArro…" at bounding box center [976, 377] width 373 height 425
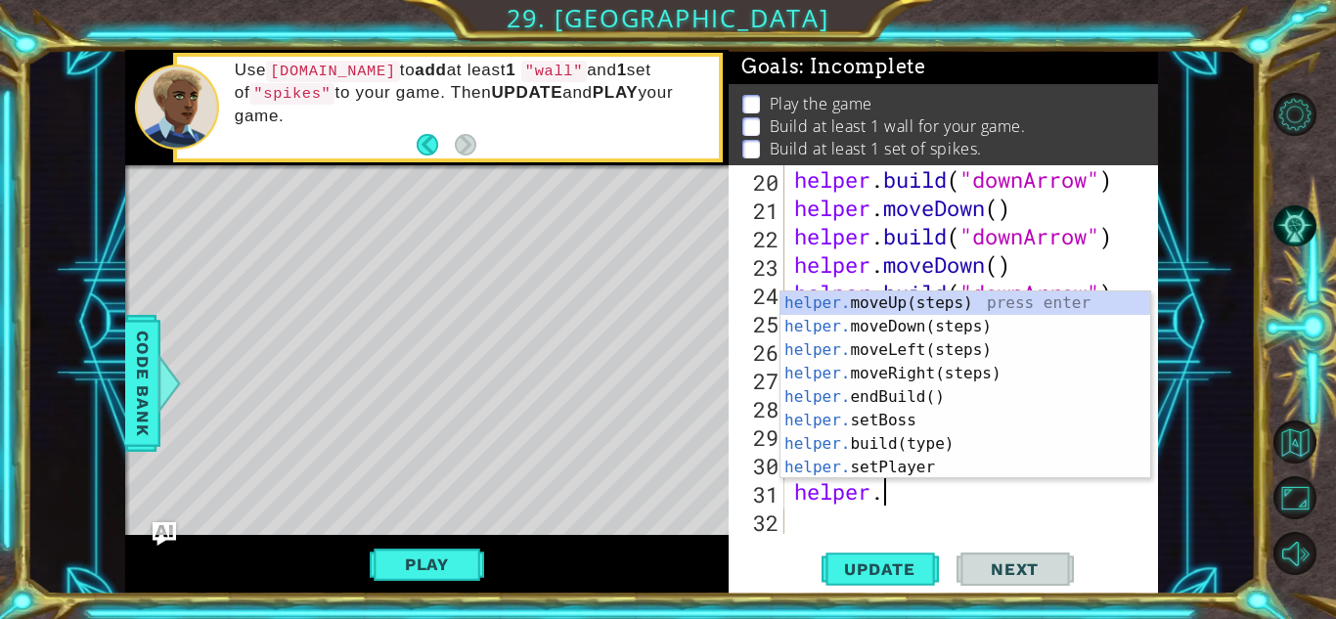
scroll to position [0, 3]
click at [963, 437] on div "helper. moveUp(steps) press enter helper. moveDown(steps) press enter helper. m…" at bounding box center [965, 408] width 370 height 235
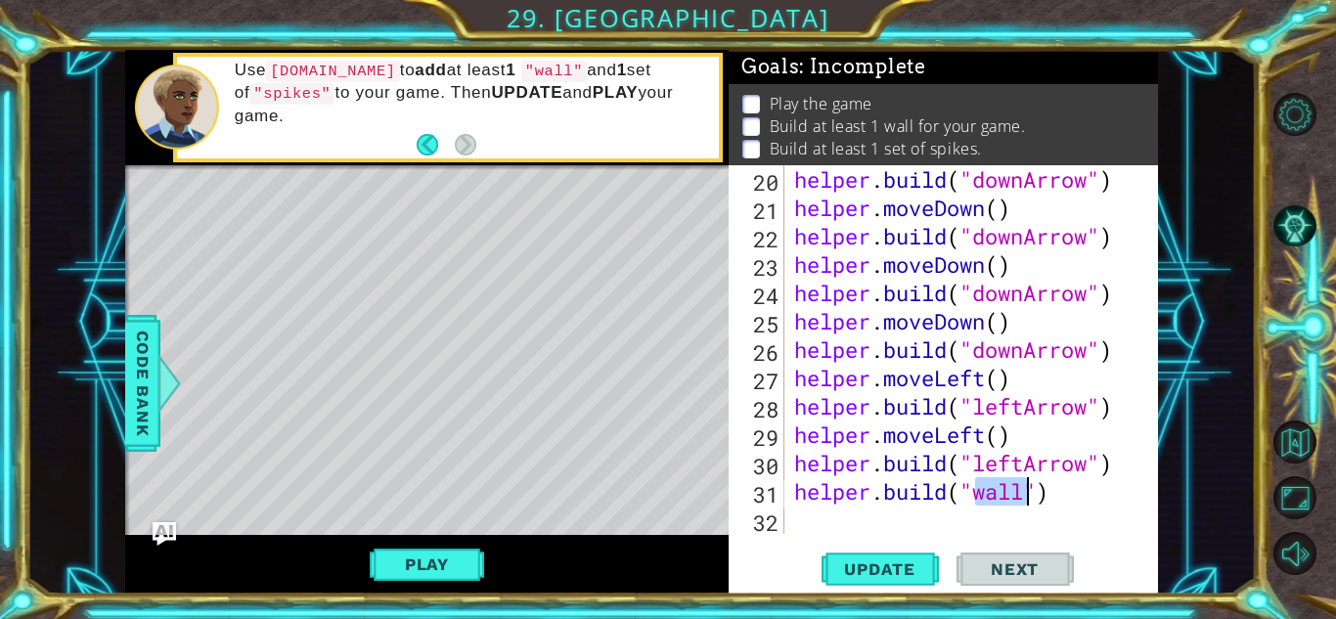
click at [1027, 507] on div "helper . build ( "downArrow" ) helper . moveDown ( ) helper . build ( "downArro…" at bounding box center [976, 377] width 373 height 425
click at [873, 561] on span "Update" at bounding box center [879, 569] width 111 height 20
click at [379, 556] on button "Play" at bounding box center [427, 564] width 114 height 37
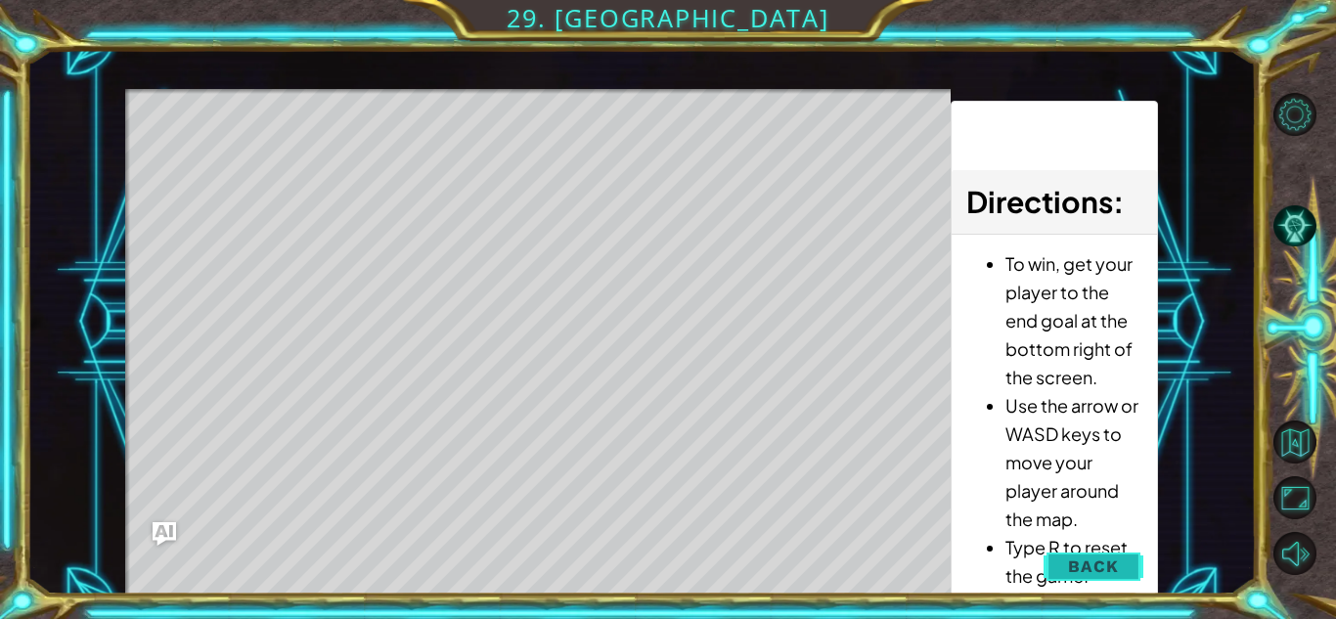
click at [1093, 570] on span "Back" at bounding box center [1093, 566] width 50 height 20
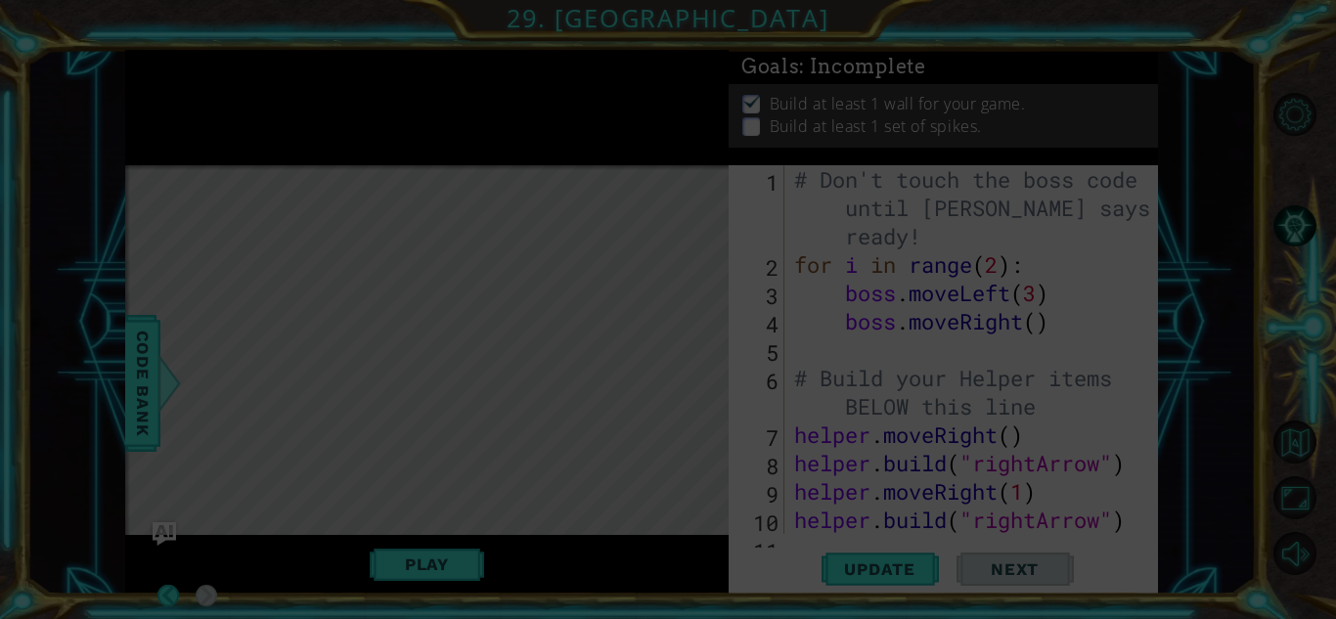
click at [1082, 450] on icon at bounding box center [668, 309] width 1336 height 619
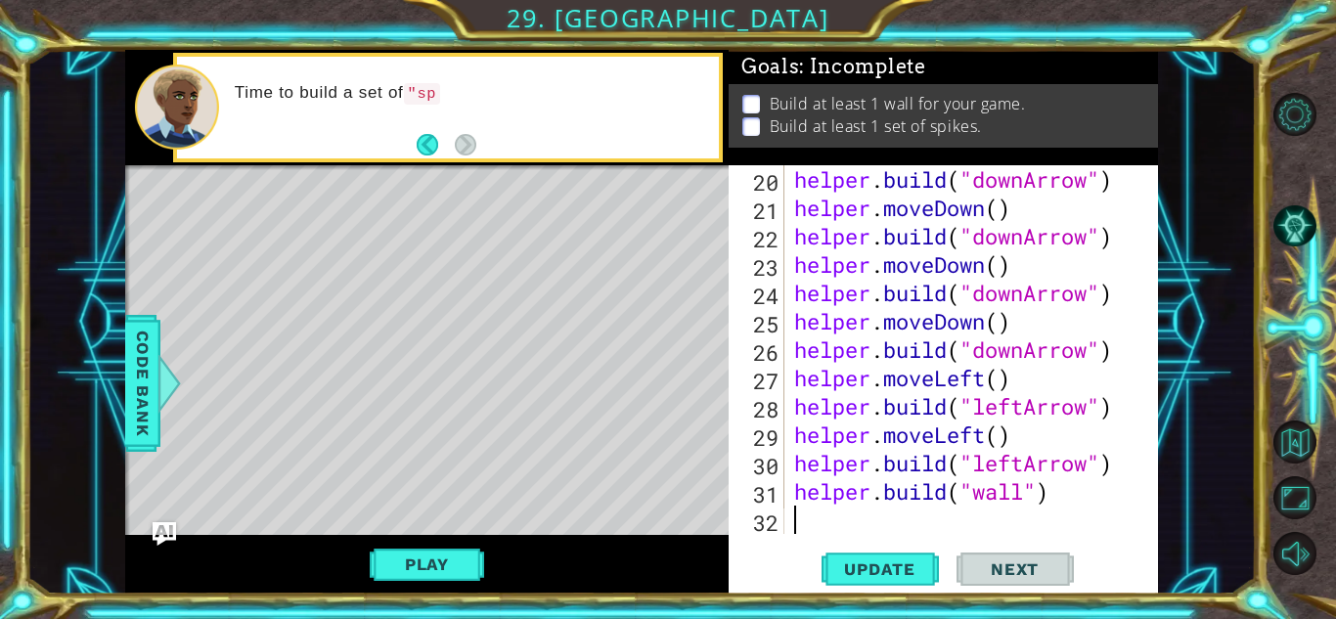
scroll to position [624, 0]
click at [1125, 464] on div "helper . build ( "downArrow" ) helper . moveDown ( ) helper . build ( "downArro…" at bounding box center [976, 377] width 373 height 425
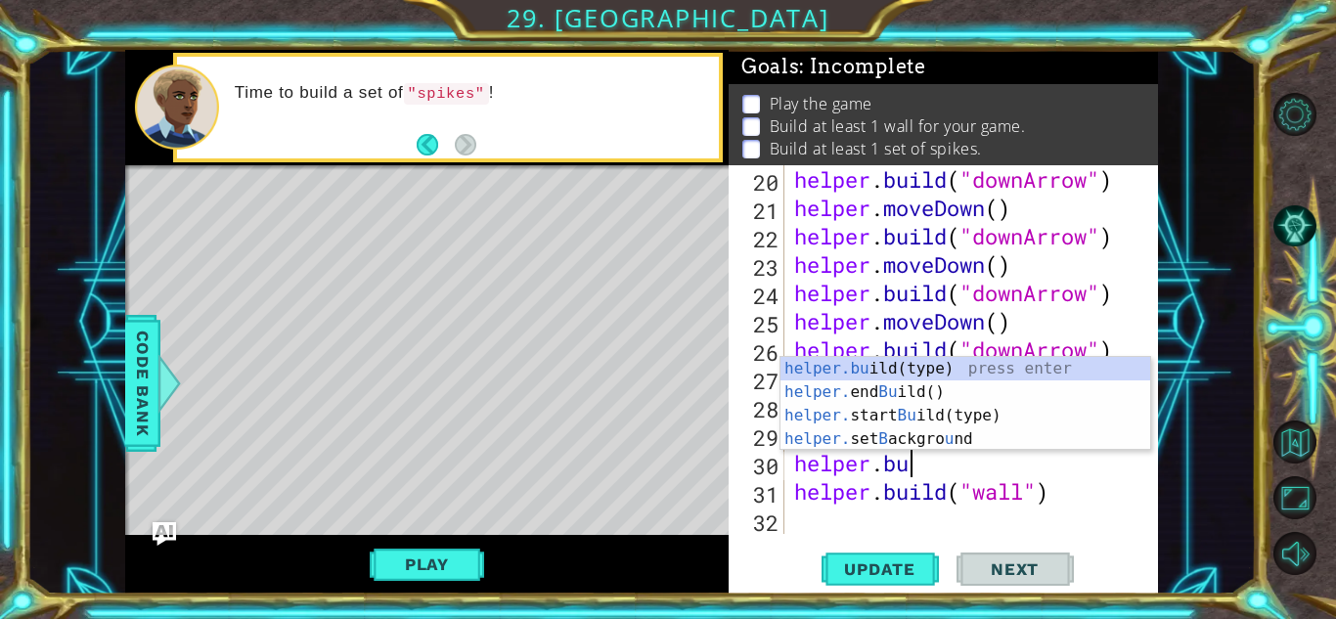
type textarea "helper.b"
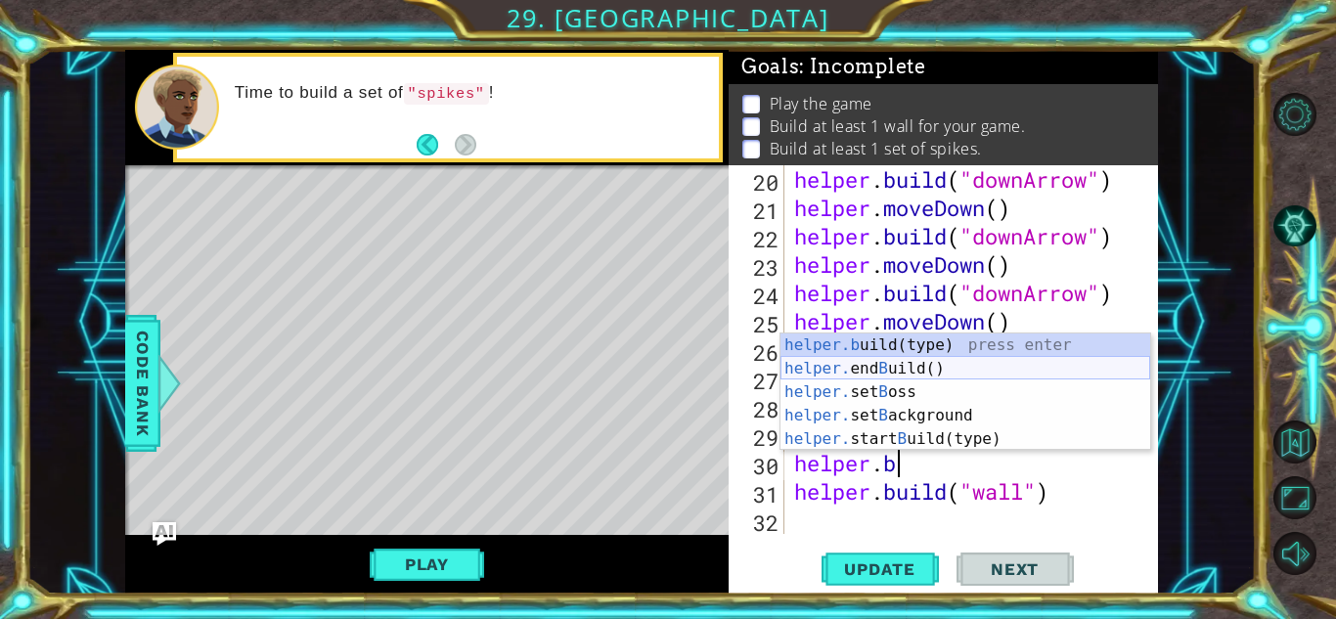
click at [934, 361] on div "helper.b uild(type) press enter helper. end B uild() press enter helper. set B …" at bounding box center [965, 415] width 370 height 164
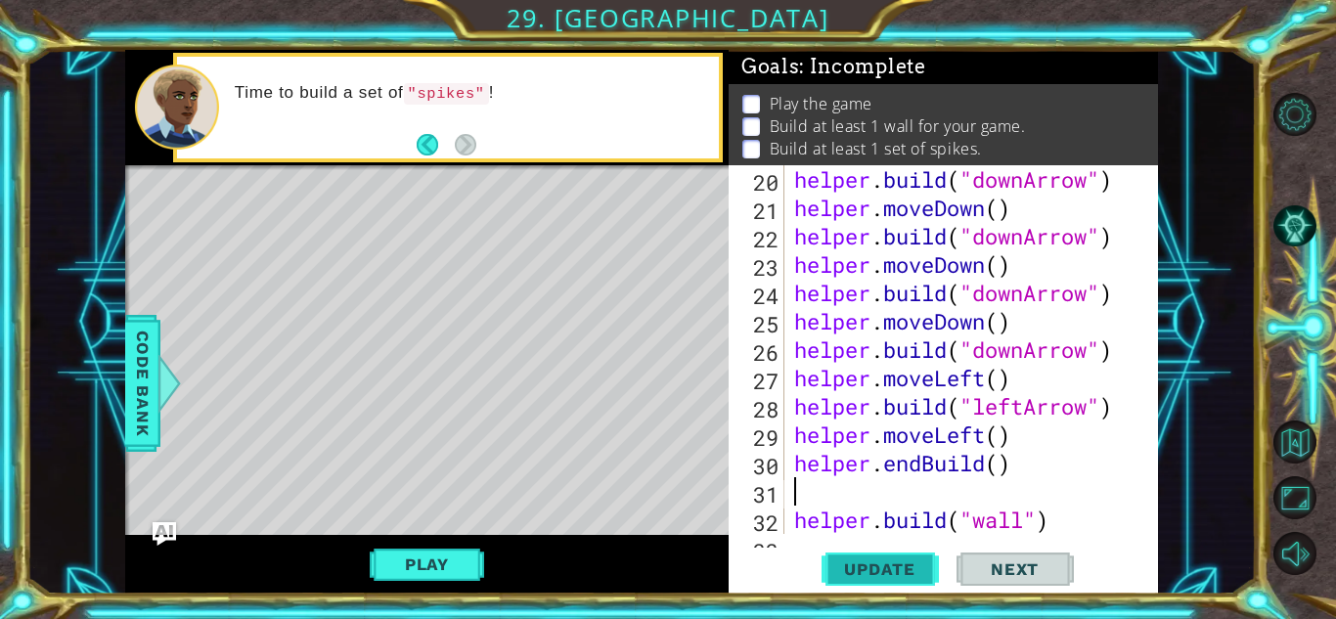
click at [880, 569] on span "Update" at bounding box center [879, 569] width 111 height 20
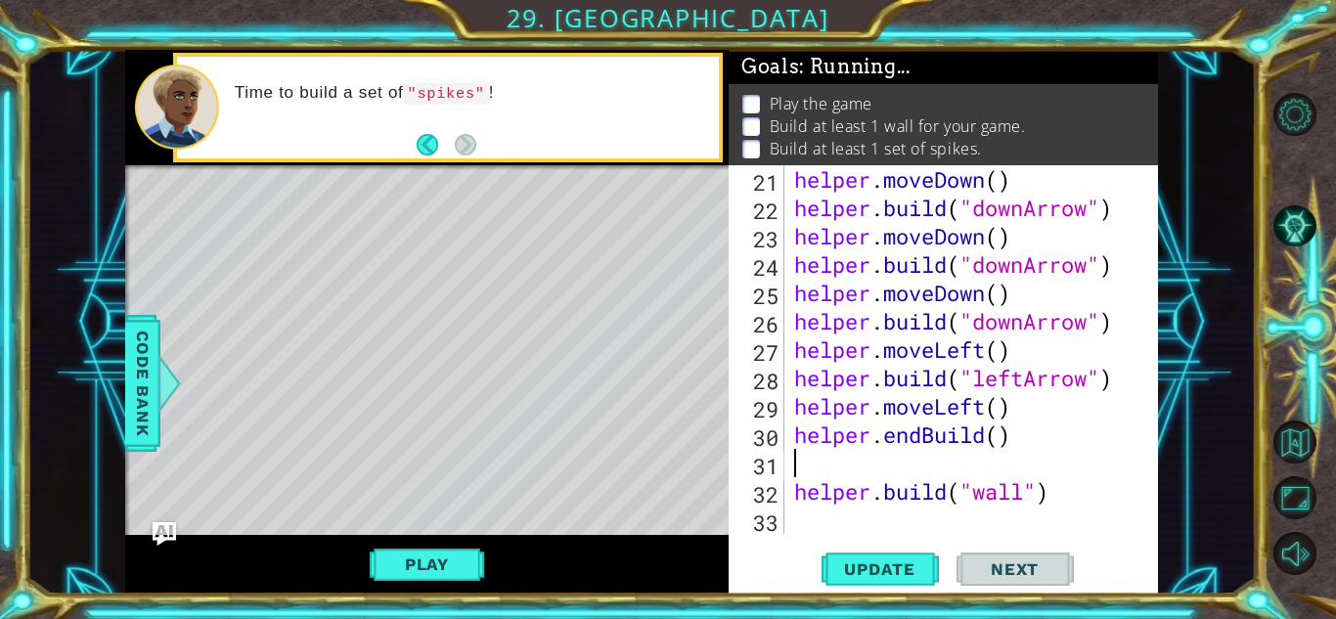
scroll to position [652, 0]
click at [805, 466] on div "helper . moveDown ( ) helper . build ( "downArrow" ) helper . moveDown ( ) help…" at bounding box center [976, 377] width 373 height 425
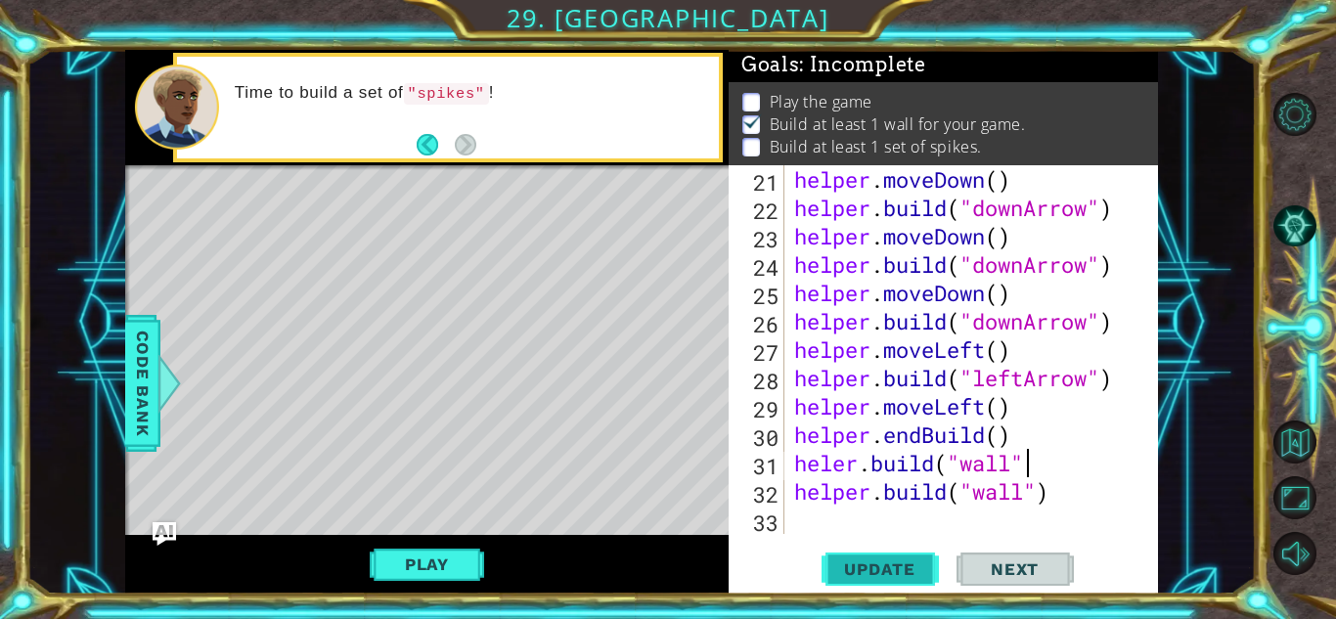
click at [855, 555] on button "Update" at bounding box center [879, 569] width 117 height 43
click at [457, 558] on button "Play" at bounding box center [427, 564] width 114 height 37
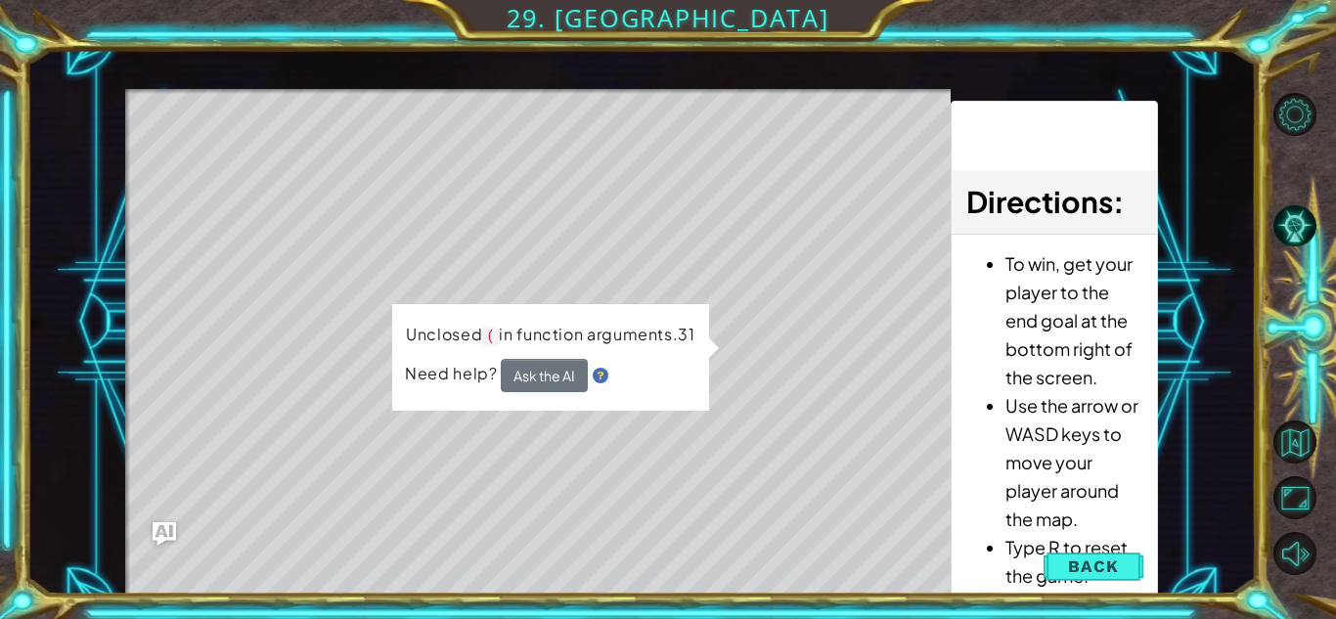
click at [701, 332] on div "Unclosed ( in function arguments.31 Need help? Ask the AI" at bounding box center [550, 357] width 316 height 107
click at [1072, 565] on span "Back" at bounding box center [1093, 566] width 50 height 20
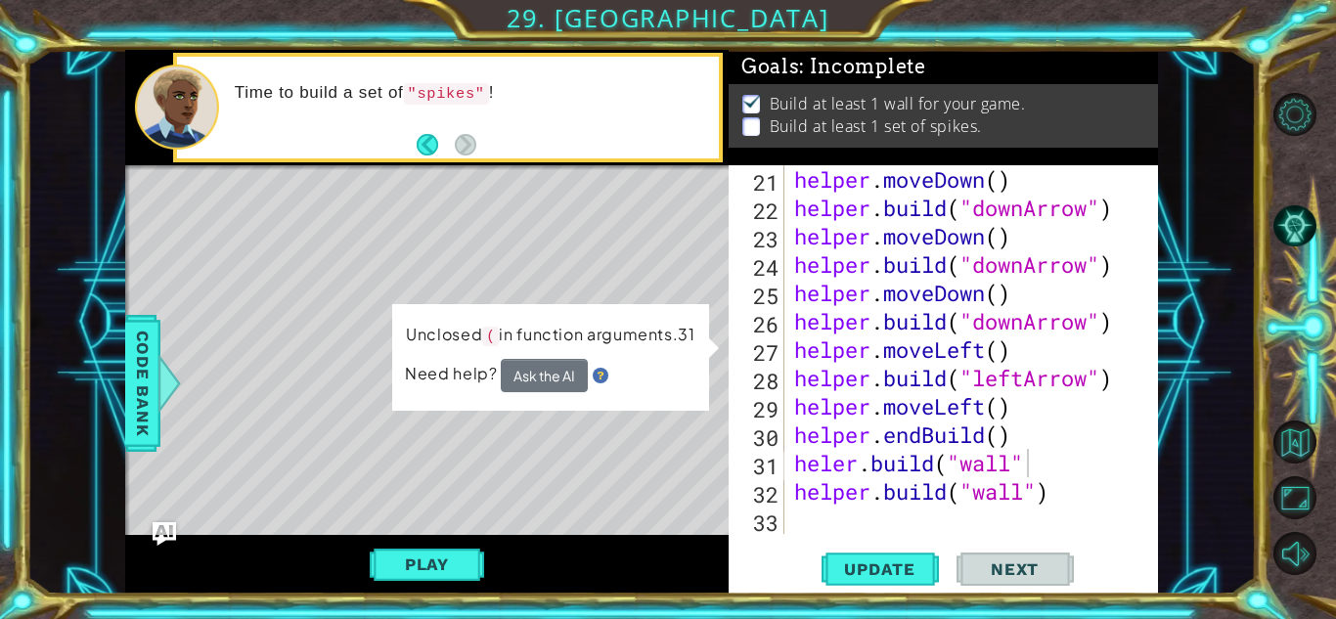
scroll to position [0, 0]
click at [1043, 461] on div "helper . moveDown ( ) helper . build ( "downArrow" ) helper . moveDown ( ) help…" at bounding box center [976, 377] width 373 height 425
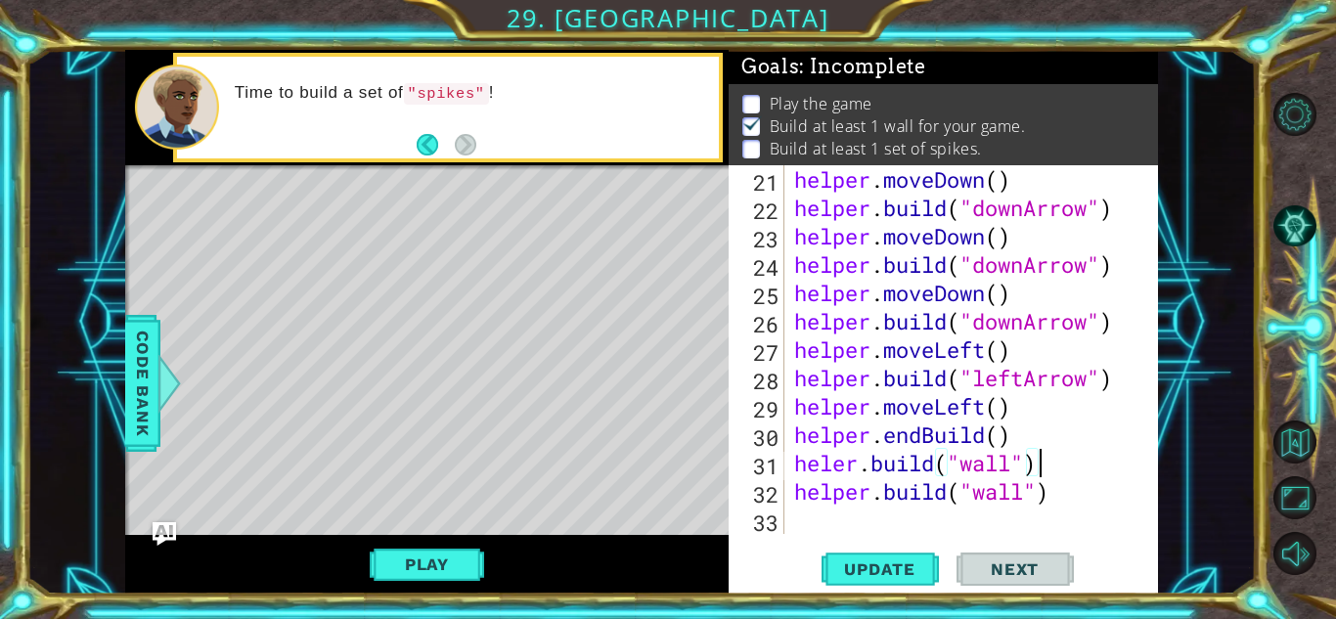
scroll to position [0, 10]
click at [875, 559] on span "Update" at bounding box center [879, 569] width 111 height 20
click at [450, 563] on button "Play" at bounding box center [427, 564] width 114 height 37
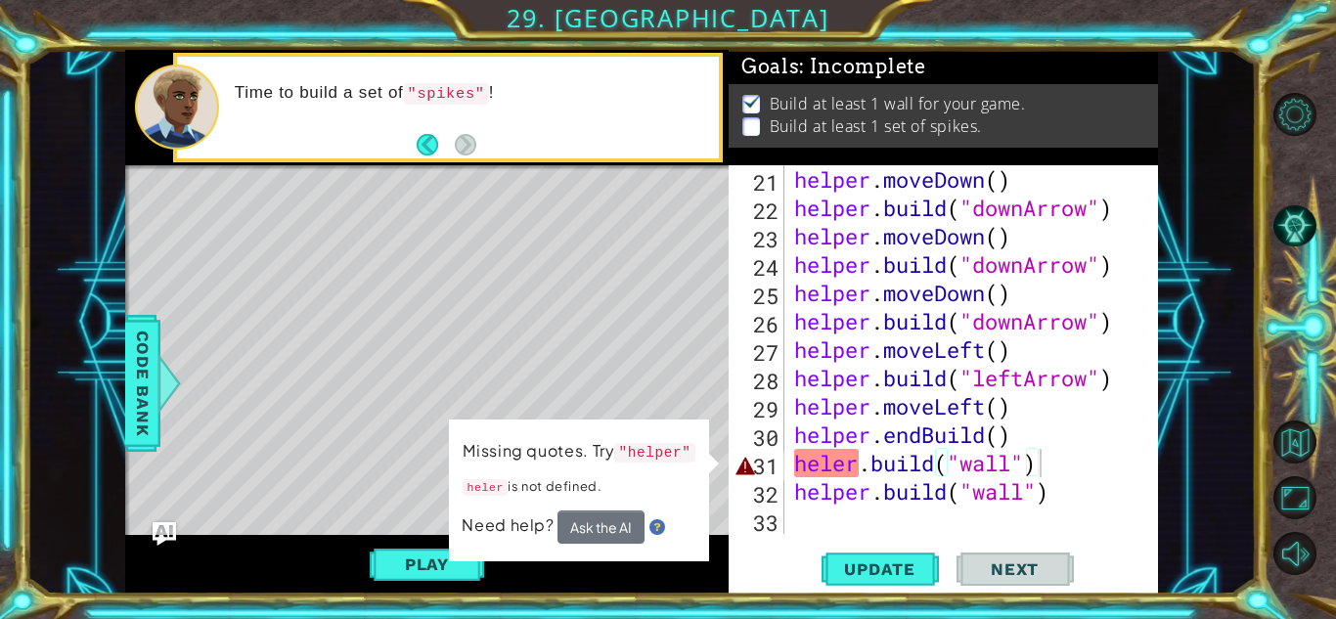
click at [951, 459] on div "helper . moveDown ( ) helper . build ( "downArrow" ) helper . moveDown ( ) help…" at bounding box center [976, 377] width 373 height 425
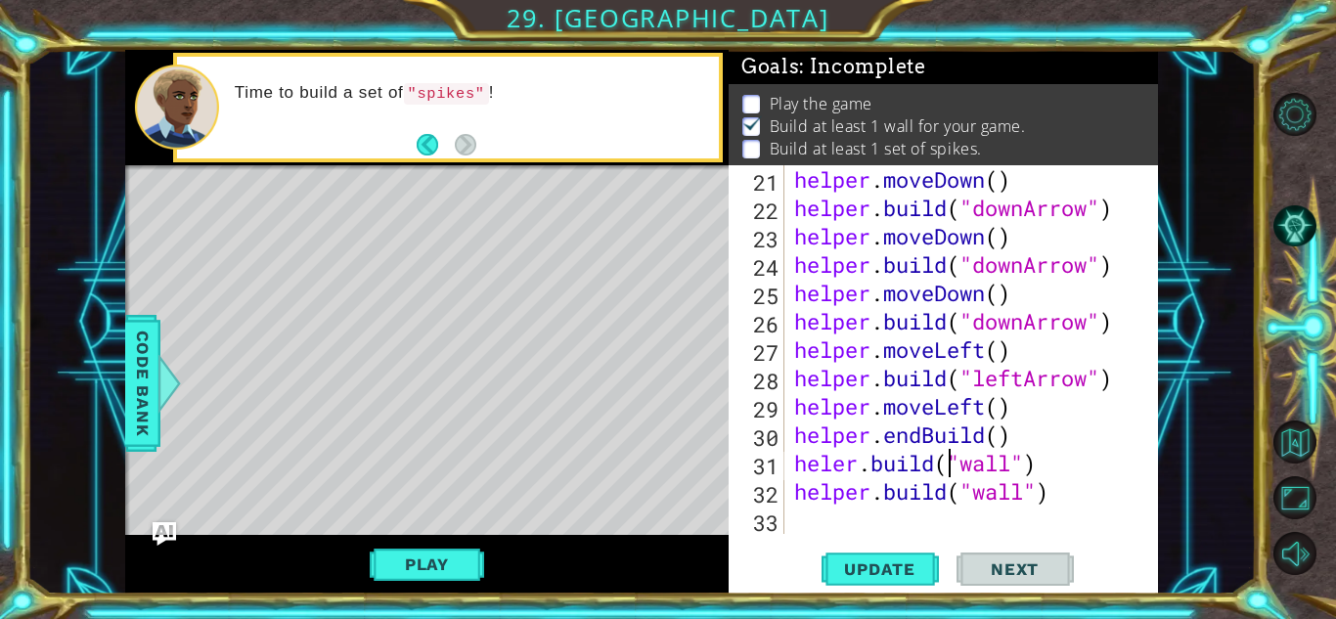
scroll to position [0, 7]
click at [1037, 462] on div "helper . moveDown ( ) helper . build ( "downArrow" ) helper . moveDown ( ) help…" at bounding box center [976, 377] width 373 height 425
click at [928, 554] on button "Update" at bounding box center [879, 569] width 117 height 43
click at [398, 563] on button "Play" at bounding box center [427, 564] width 114 height 37
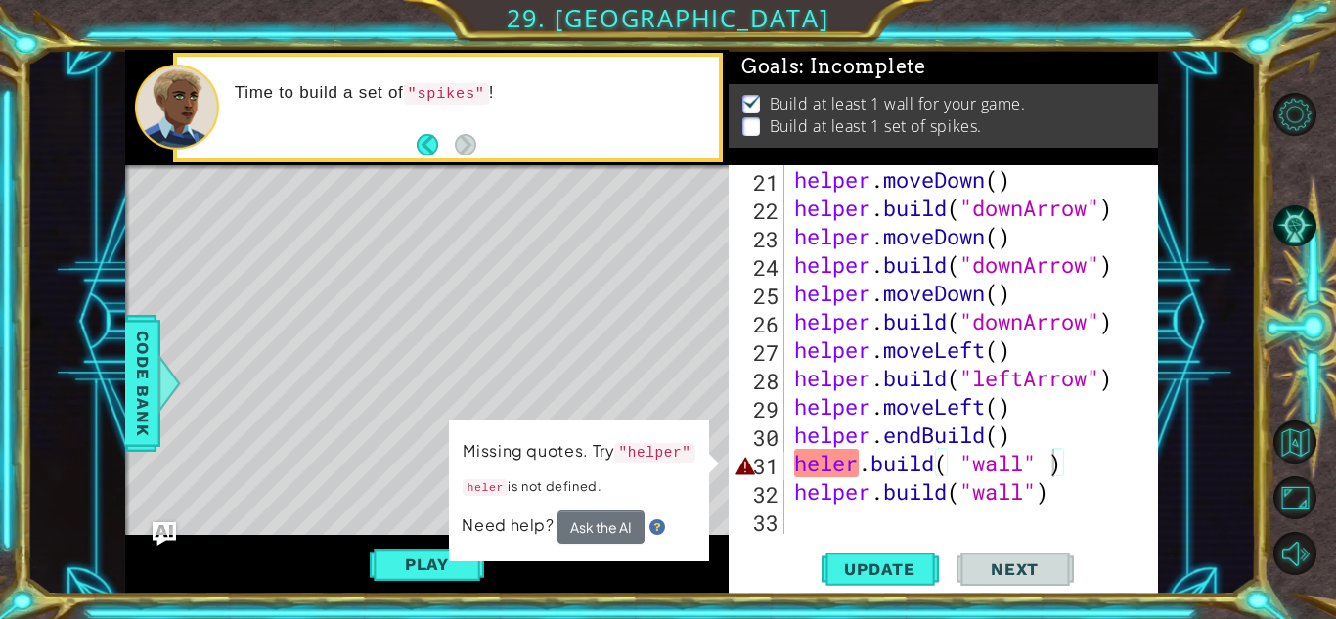
click at [833, 463] on div "helper . moveDown ( ) helper . build ( "downArrow" ) helper . moveDown ( ) help…" at bounding box center [976, 377] width 373 height 425
click at [830, 456] on div "helper . moveDown ( ) helper . build ( "downArrow" ) helper . moveDown ( ) help…" at bounding box center [976, 377] width 373 height 425
click at [828, 465] on div "helper . moveDown ( ) helper . build ( "downArrow" ) helper . moveDown ( ) help…" at bounding box center [976, 377] width 373 height 425
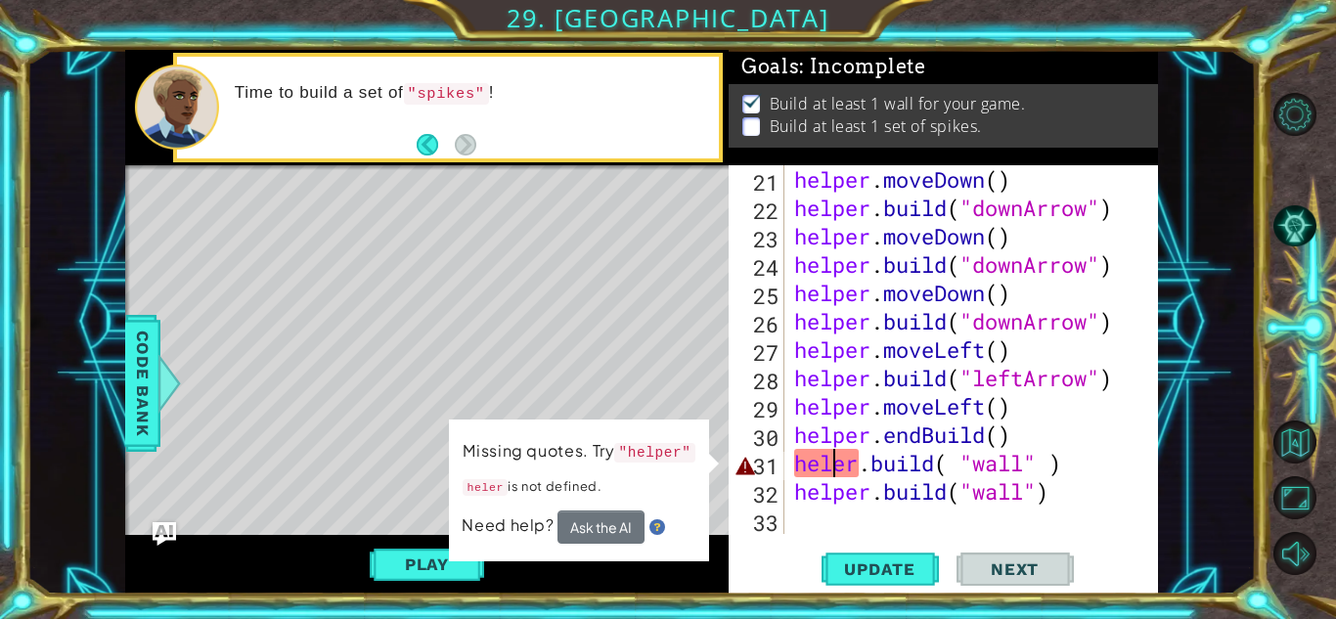
click at [828, 465] on div "helper . moveDown ( ) helper . build ( "downArrow" ) helper . moveDown ( ) help…" at bounding box center [971, 349] width 363 height 369
click at [1052, 462] on div "helper . moveDown ( ) helper . build ( "downArrow" ) helper . moveDown ( ) help…" at bounding box center [976, 377] width 373 height 425
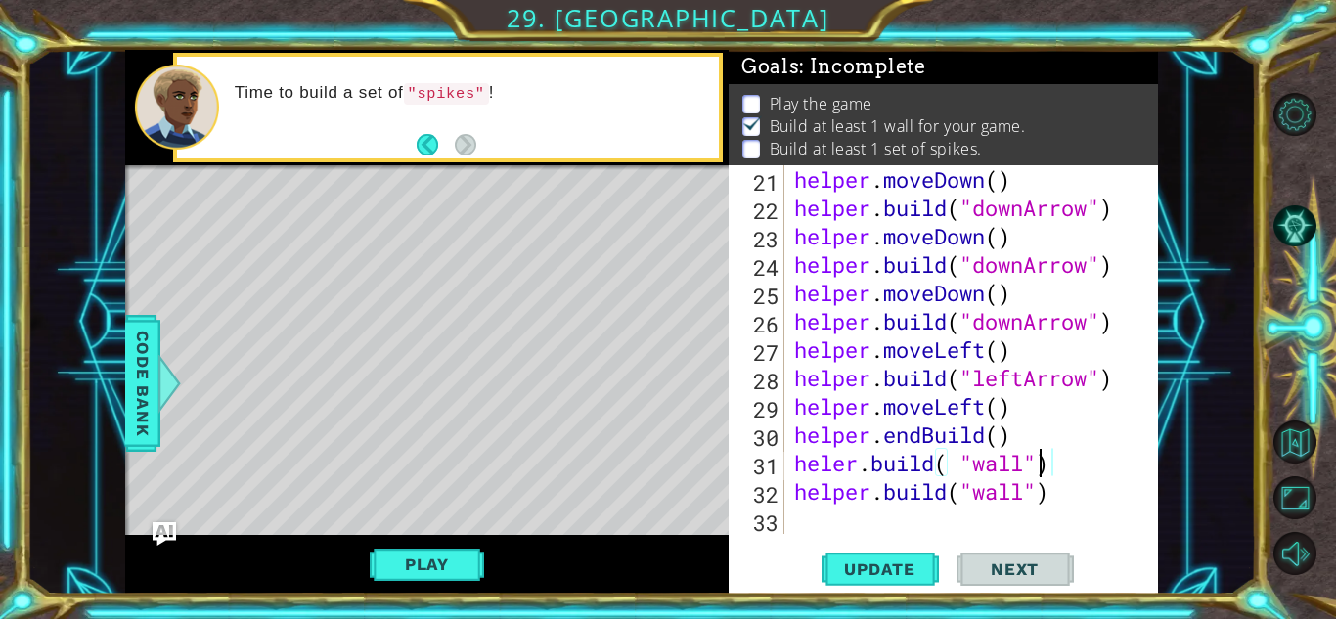
scroll to position [0, 11]
click at [959, 461] on div "helper . moveDown ( ) helper . build ( "downArrow" ) helper . moveDown ( ) help…" at bounding box center [976, 377] width 373 height 425
click at [836, 467] on div "helper . moveDown ( ) helper . build ( "downArrow" ) helper . moveDown ( ) help…" at bounding box center [976, 377] width 373 height 425
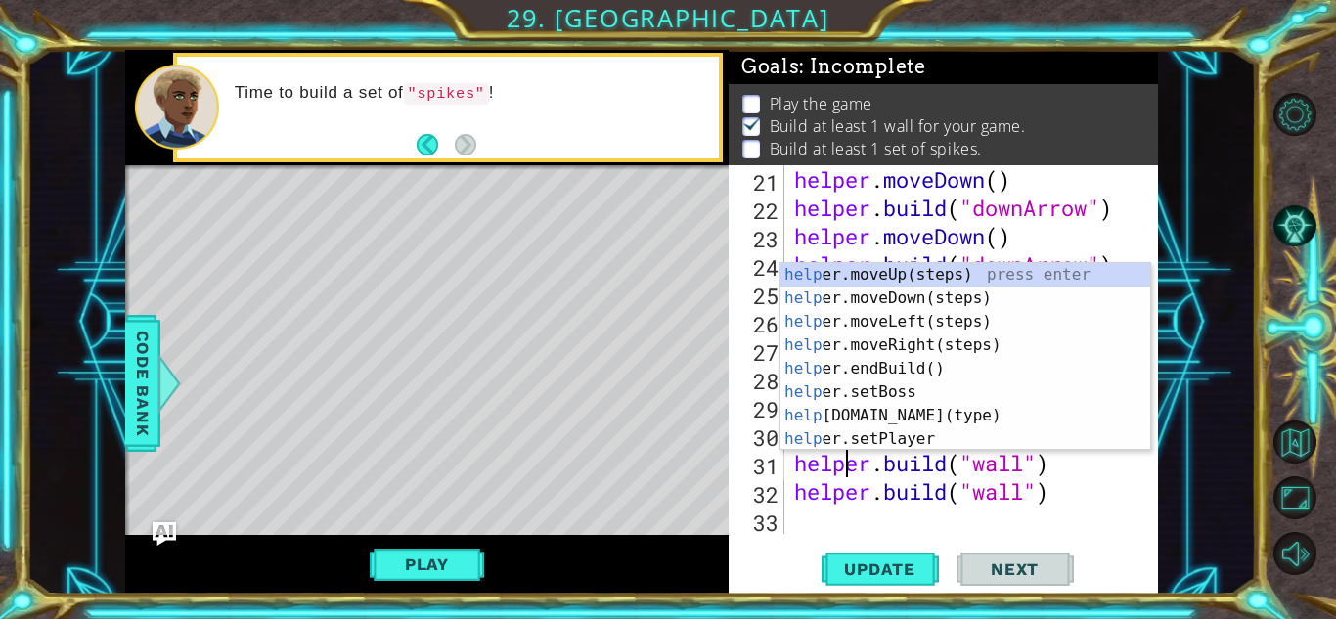
scroll to position [0, 2]
type textarea "[DOMAIN_NAME]("wall")"
click at [895, 585] on button "Update" at bounding box center [879, 569] width 117 height 43
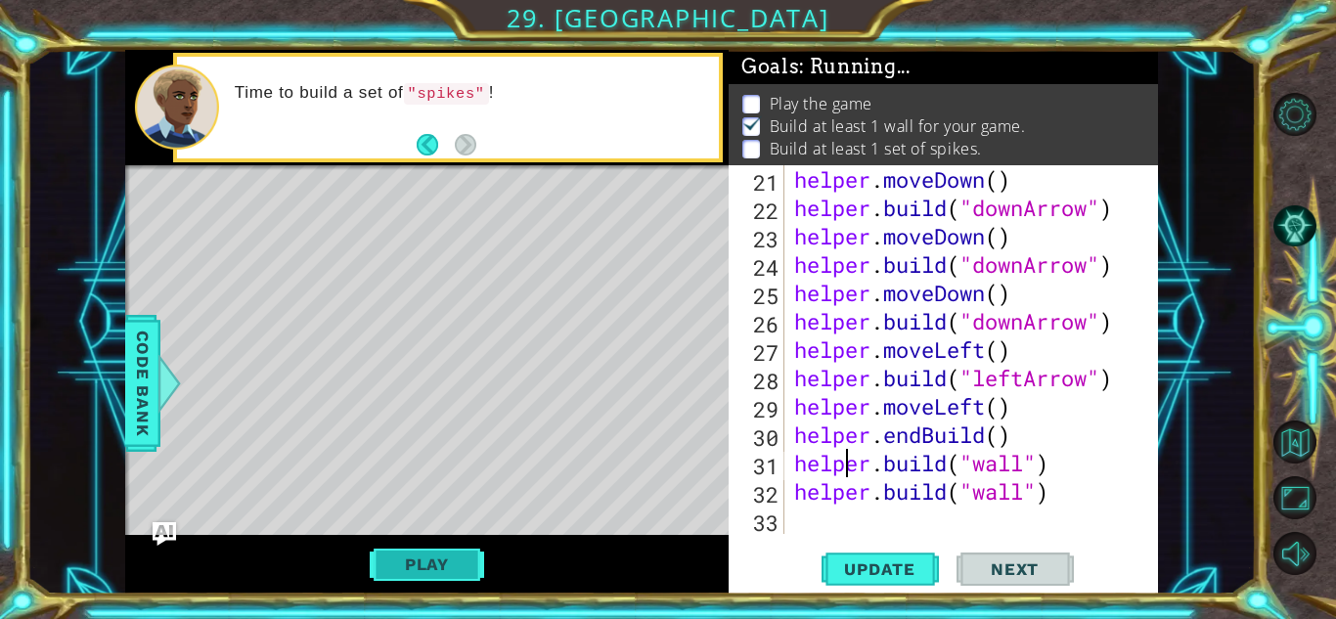
click at [451, 559] on button "Play" at bounding box center [427, 564] width 114 height 37
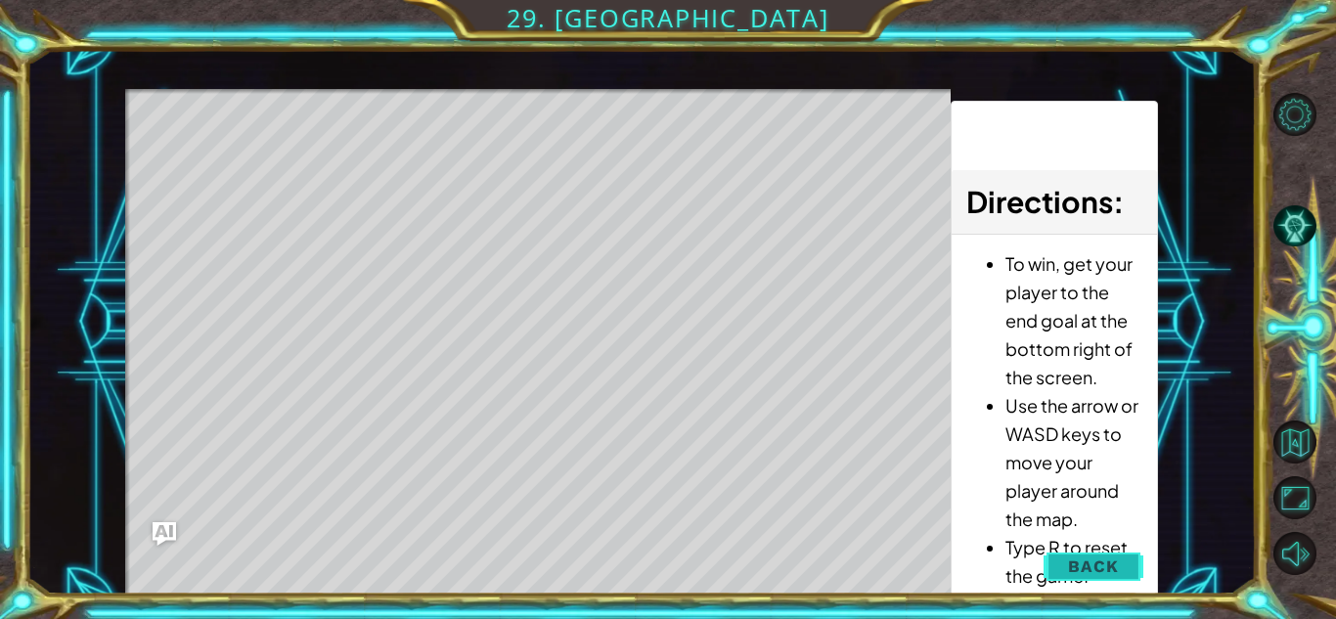
click at [1058, 562] on button "Back" at bounding box center [1092, 566] width 99 height 39
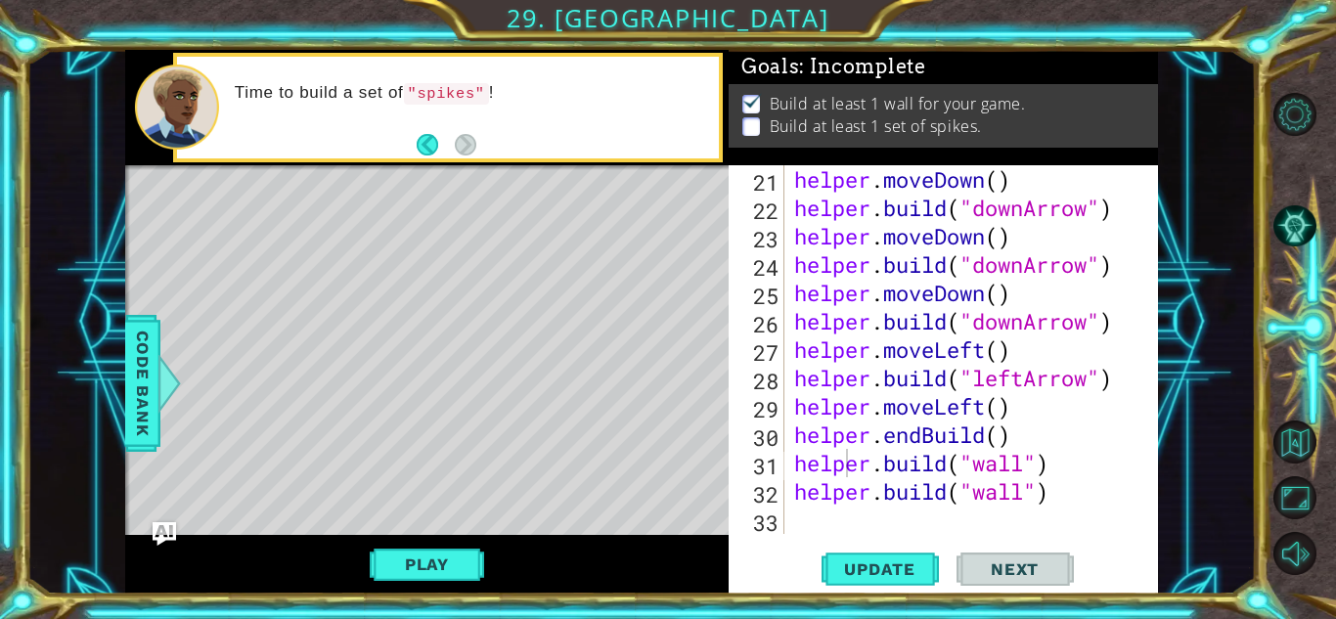
click at [782, 522] on div "33" at bounding box center [758, 523] width 52 height 28
click at [807, 520] on div "helper . moveDown ( ) helper . build ( "downArrow" ) helper . moveDown ( ) help…" at bounding box center [976, 377] width 373 height 425
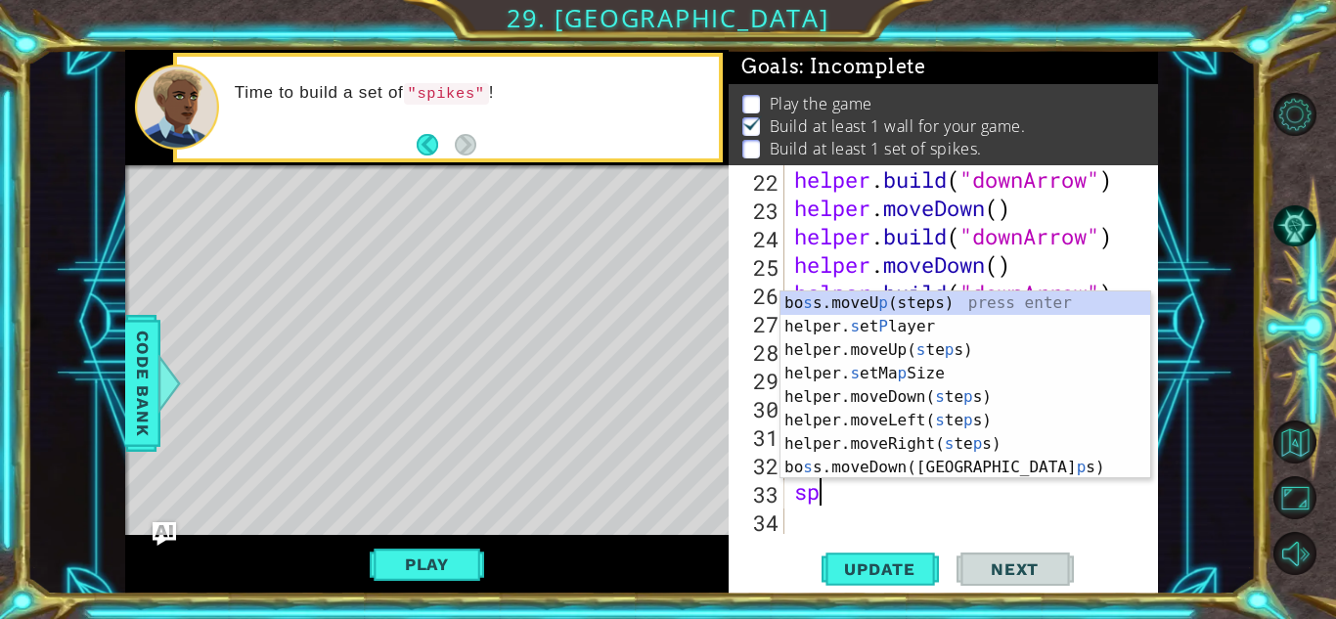
scroll to position [0, 0]
type textarea "s"
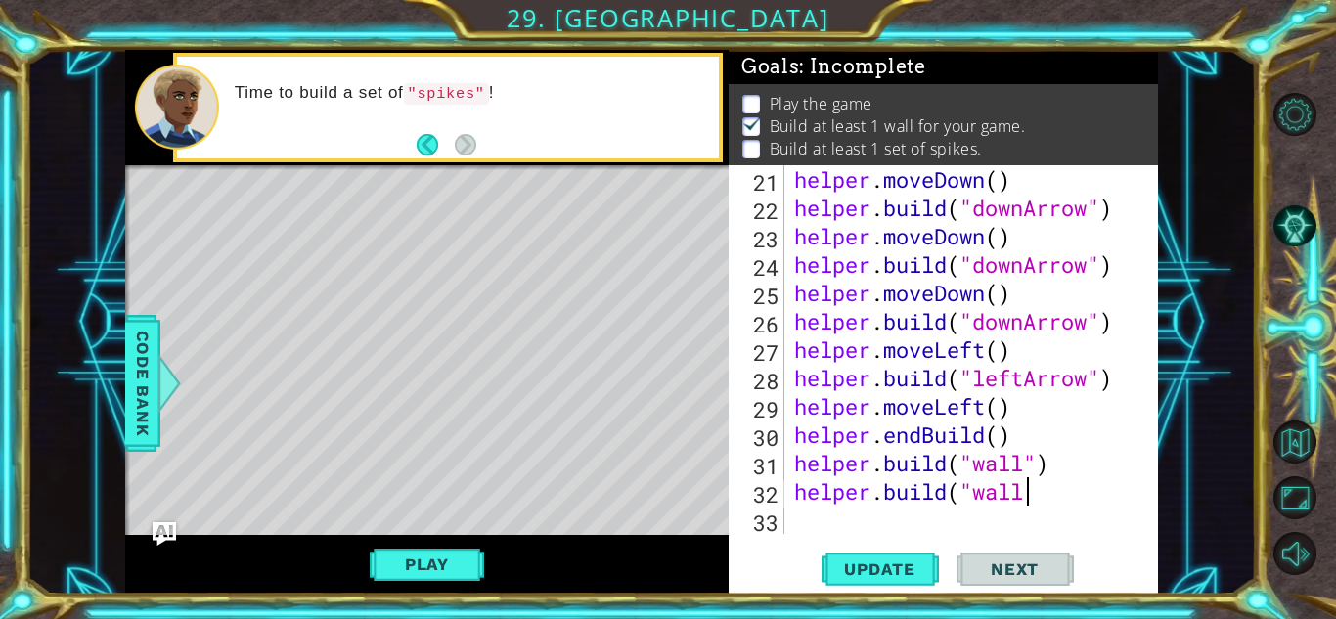
scroll to position [0, 10]
type textarea "[DOMAIN_NAME]("wall")"
click at [801, 504] on div "helper . moveDown ( ) helper . build ( "downArrow" ) helper . moveDown ( ) help…" at bounding box center [976, 377] width 373 height 425
click at [801, 518] on div "helper . moveDown ( ) helper . build ( "downArrow" ) helper . moveDown ( ) help…" at bounding box center [976, 377] width 373 height 425
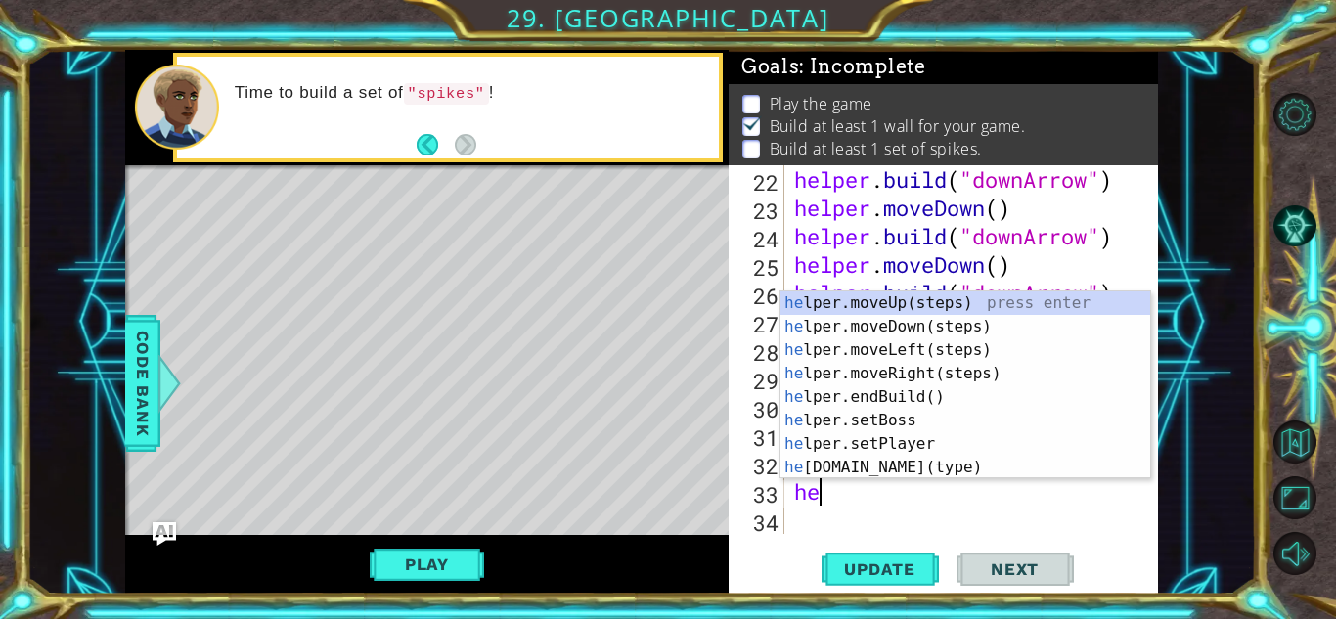
scroll to position [681, 0]
click at [943, 465] on div "he lper.moveUp(steps) press enter he lper.moveDown(steps) press enter he lper.m…" at bounding box center [965, 408] width 370 height 235
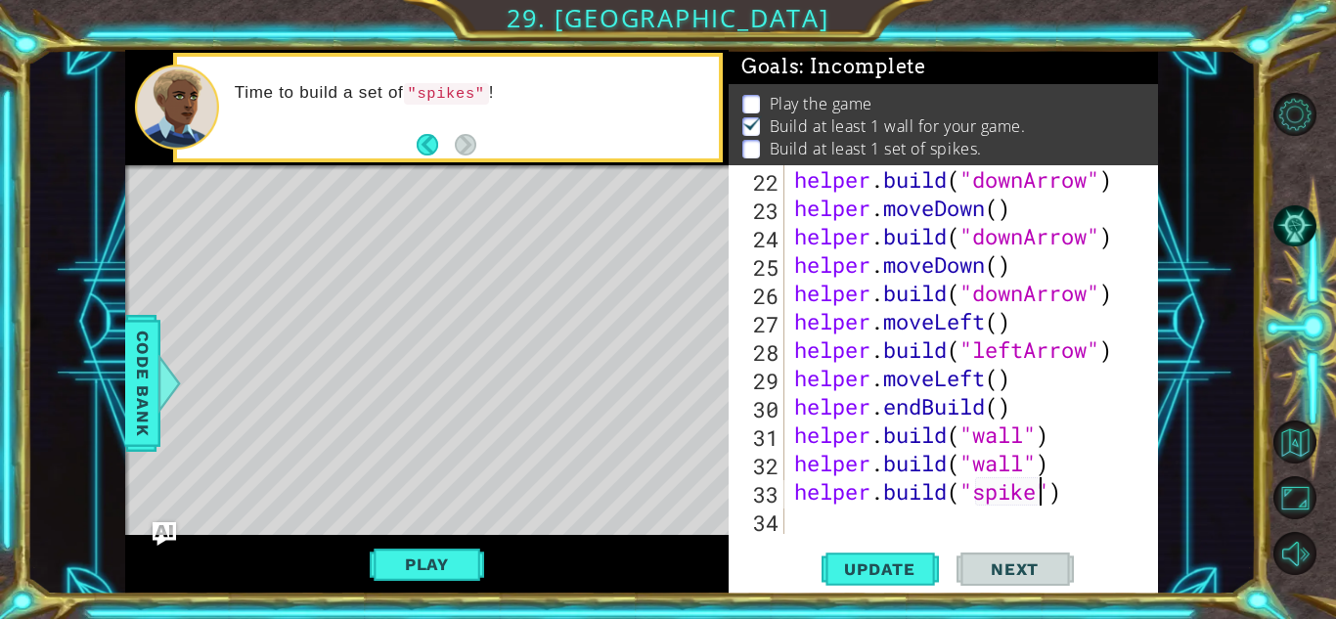
scroll to position [0, 12]
type textarea "[DOMAIN_NAME]("spikes")"
click at [842, 573] on span "Update" at bounding box center [879, 569] width 111 height 20
click at [443, 564] on button "Play" at bounding box center [427, 564] width 114 height 37
